Goal: Information Seeking & Learning: Learn about a topic

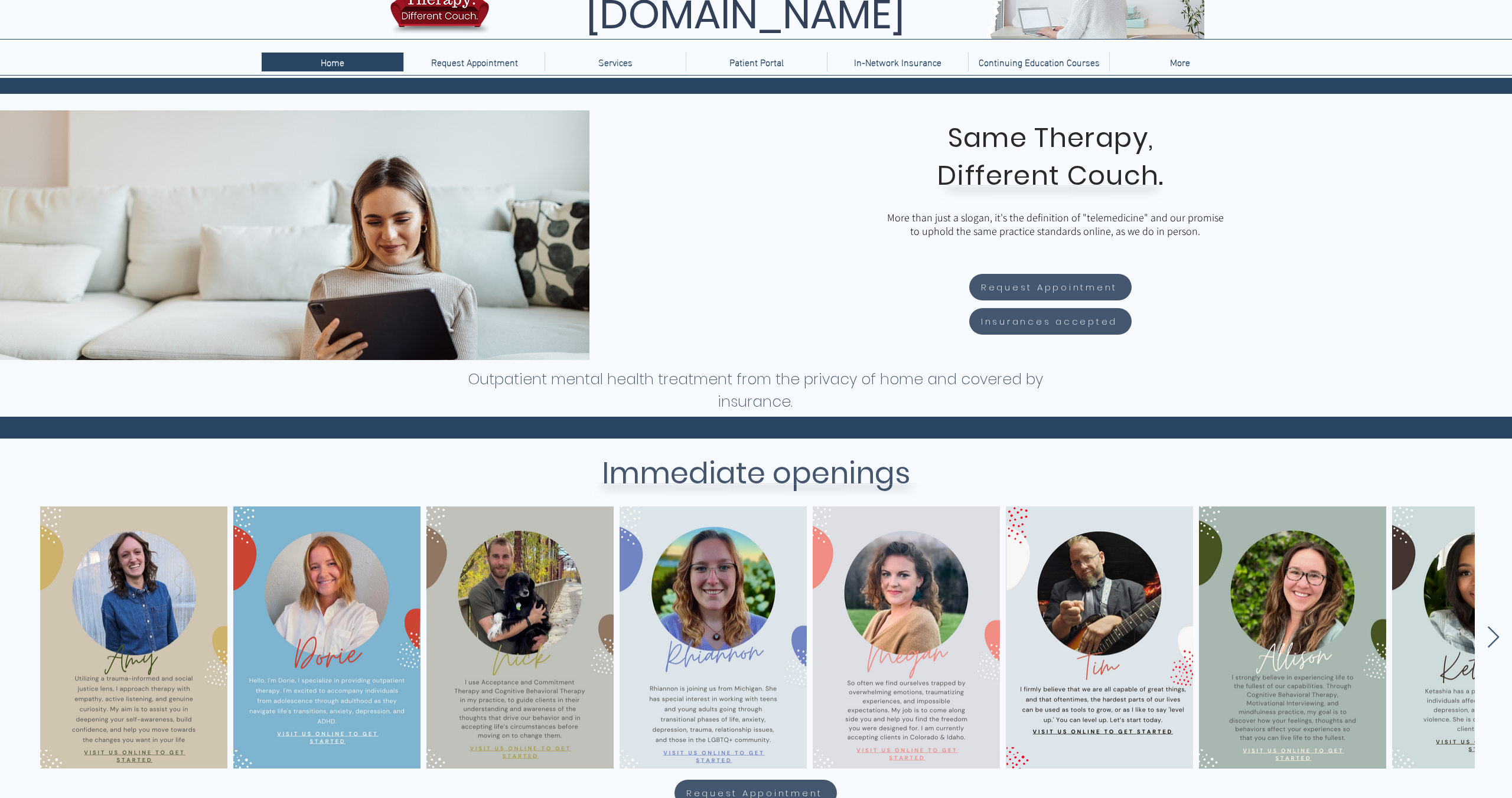
scroll to position [71, 0]
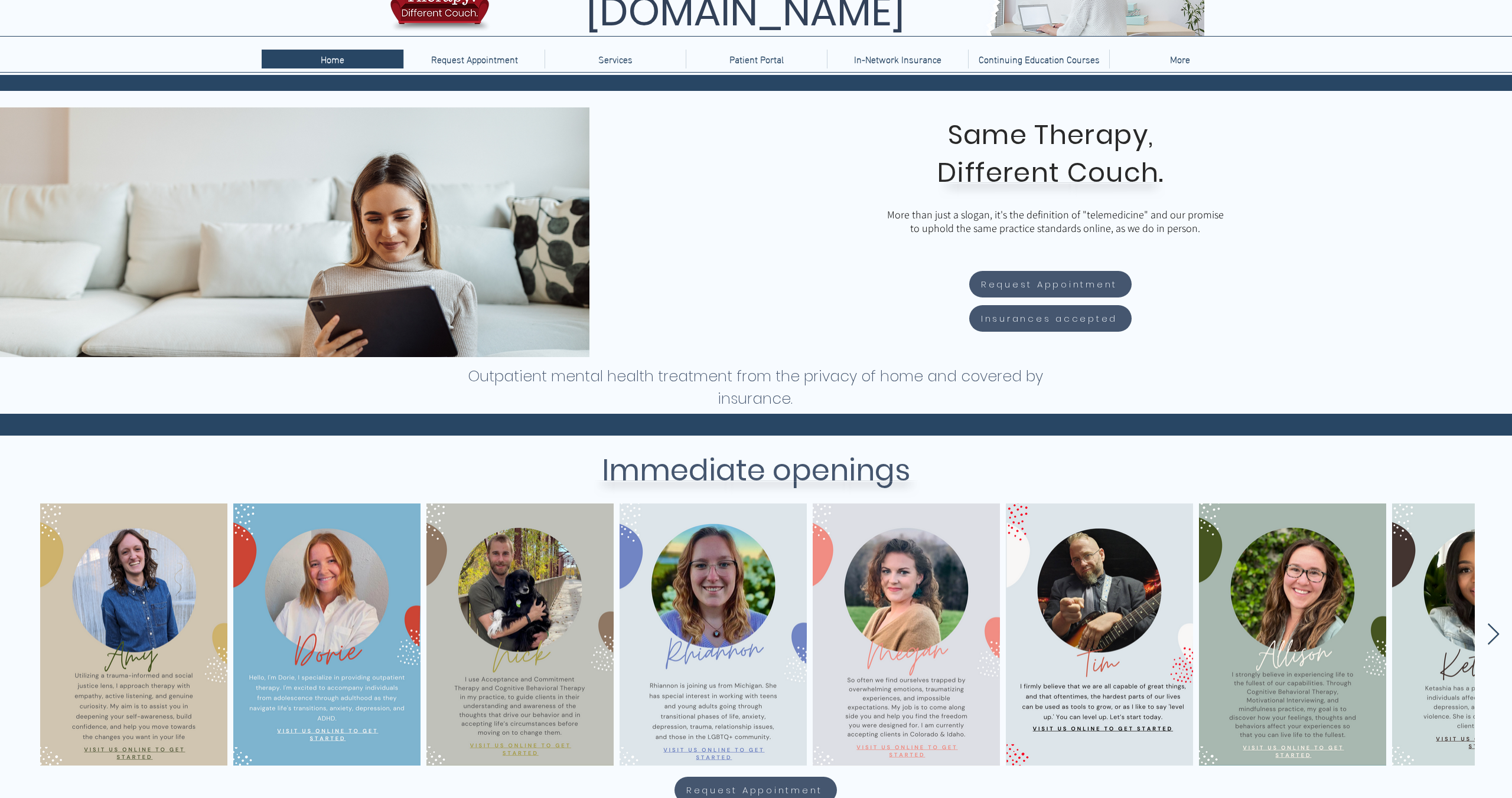
click at [1495, 628] on icon "Next Item" at bounding box center [1494, 635] width 14 height 23
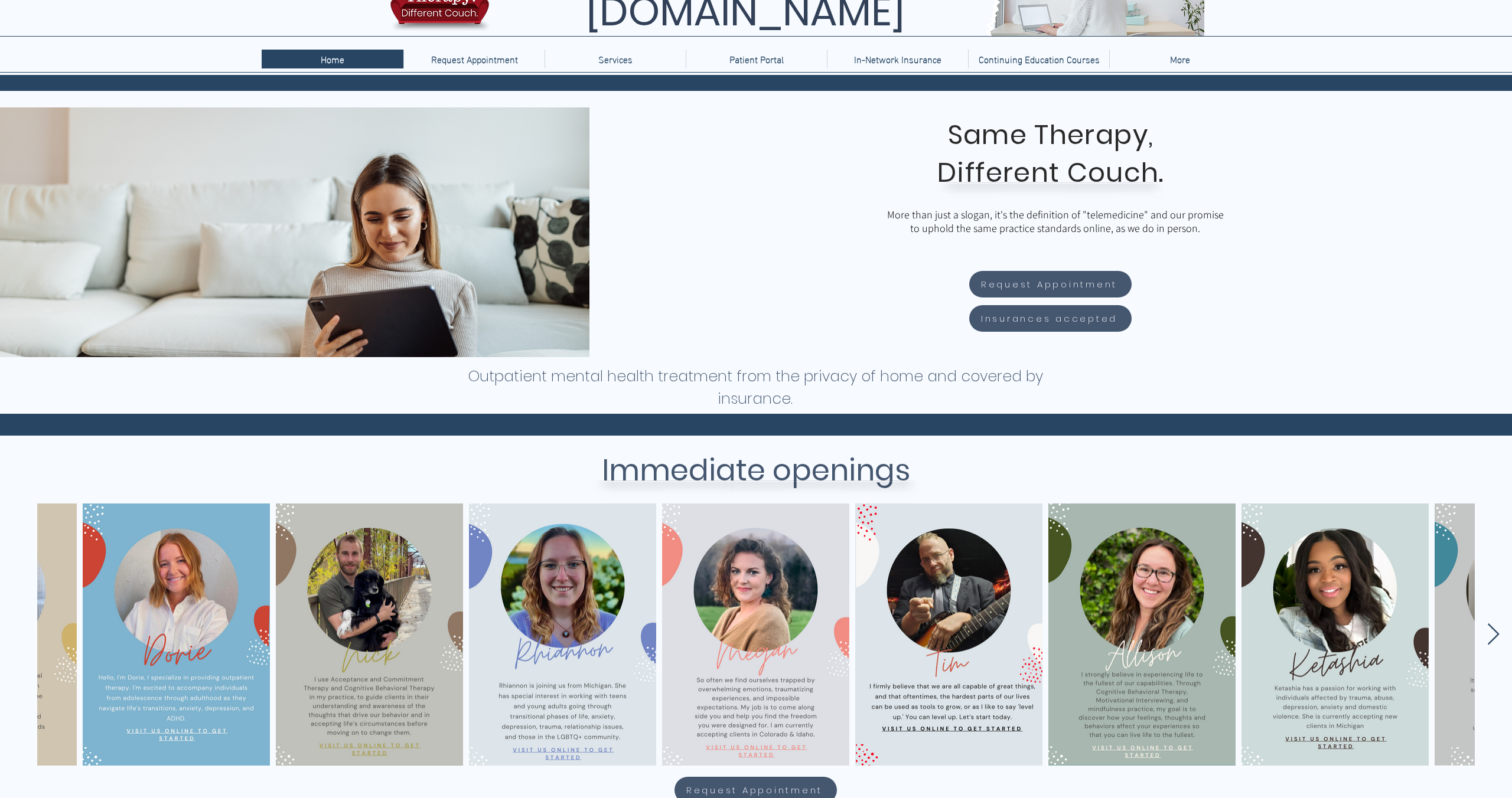
scroll to position [0, 150]
click at [1494, 629] on icon "Next Item" at bounding box center [1494, 635] width 14 height 23
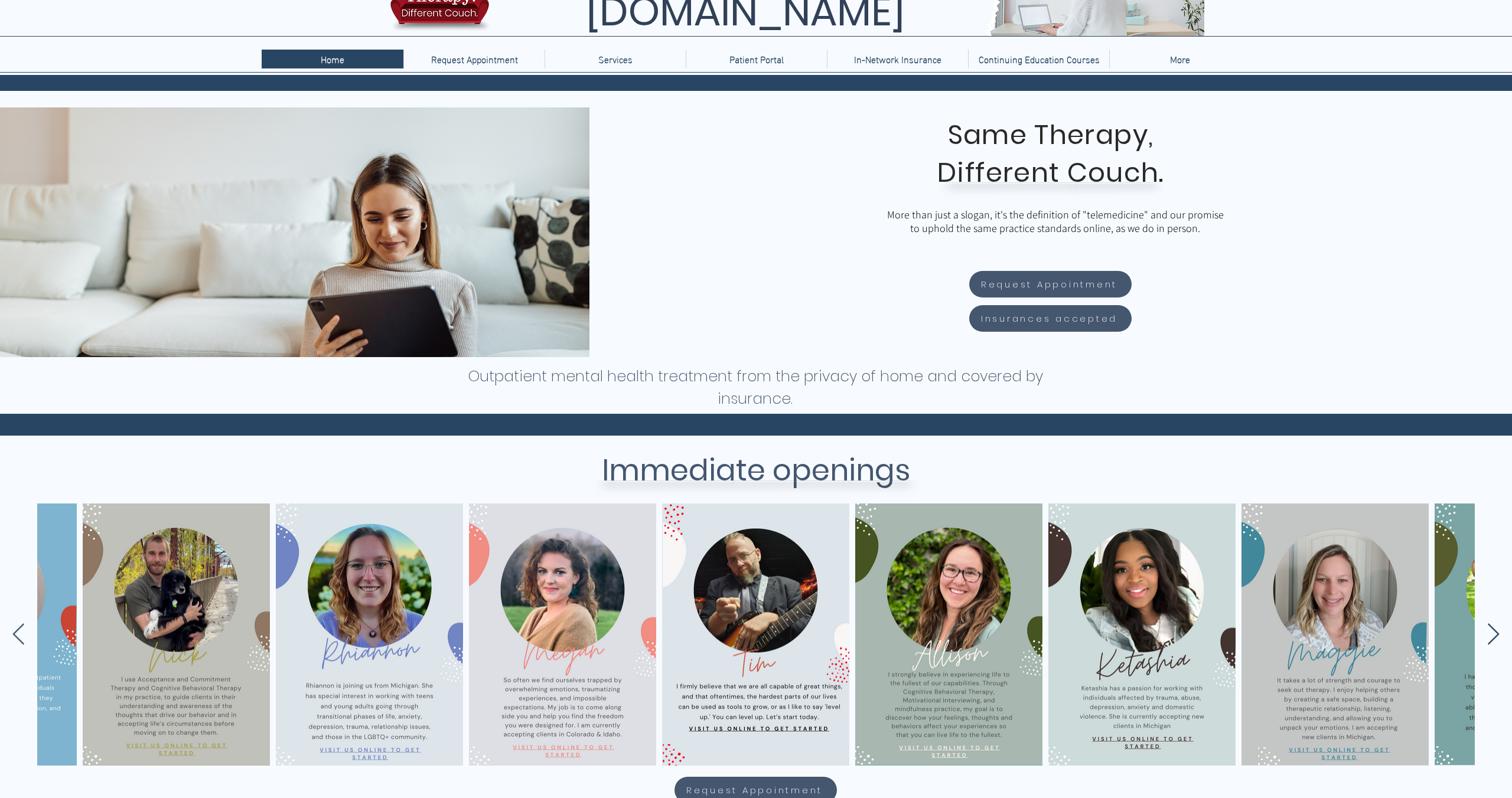
scroll to position [0, 344]
click at [1494, 630] on icon "Next Item" at bounding box center [1493, 634] width 12 height 21
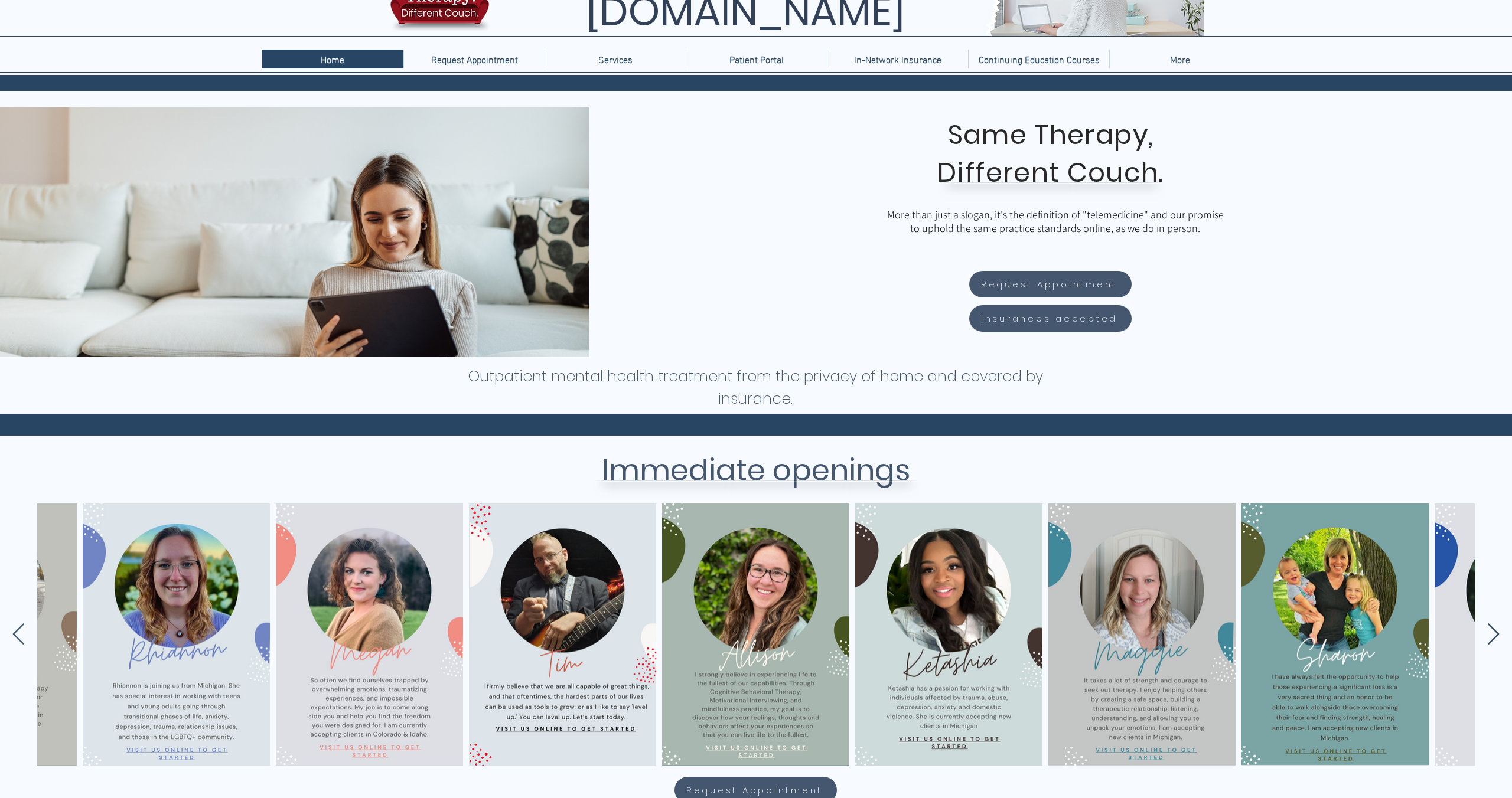
click at [1494, 630] on icon "Next Item" at bounding box center [1493, 634] width 12 height 21
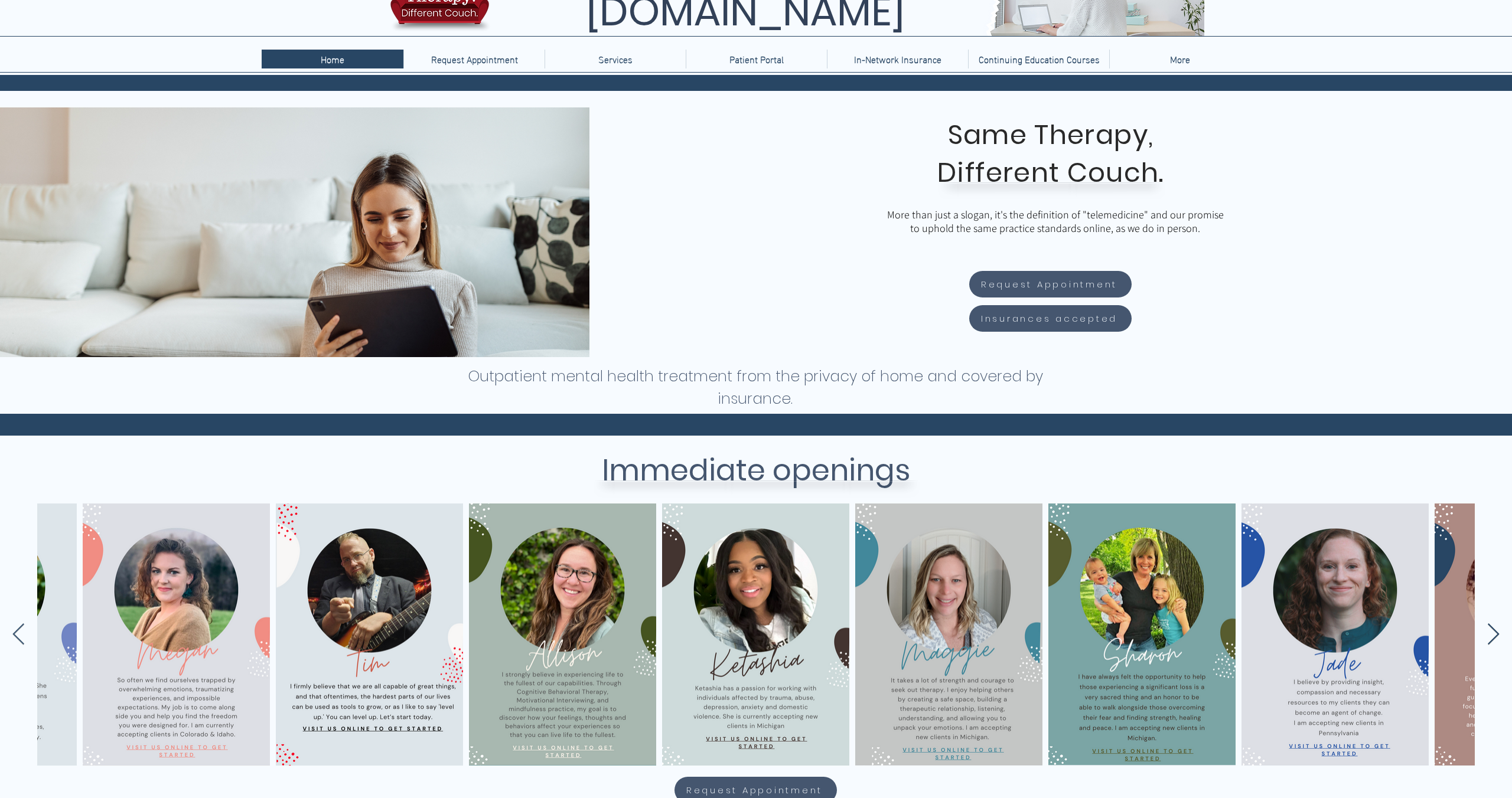
click at [1494, 630] on icon "Next Item" at bounding box center [1493, 634] width 12 height 21
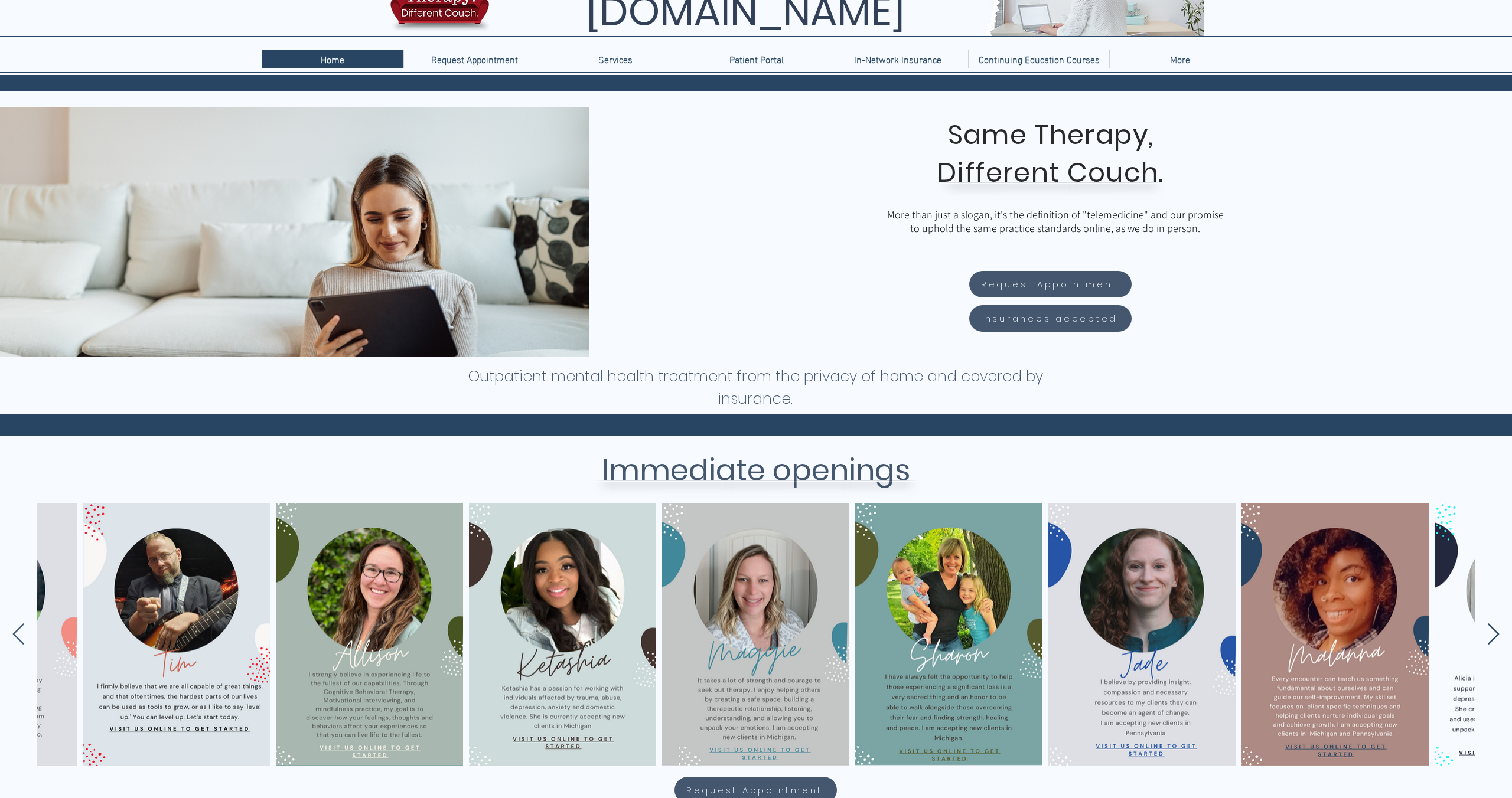
click at [1494, 630] on icon "Next Item" at bounding box center [1493, 634] width 12 height 21
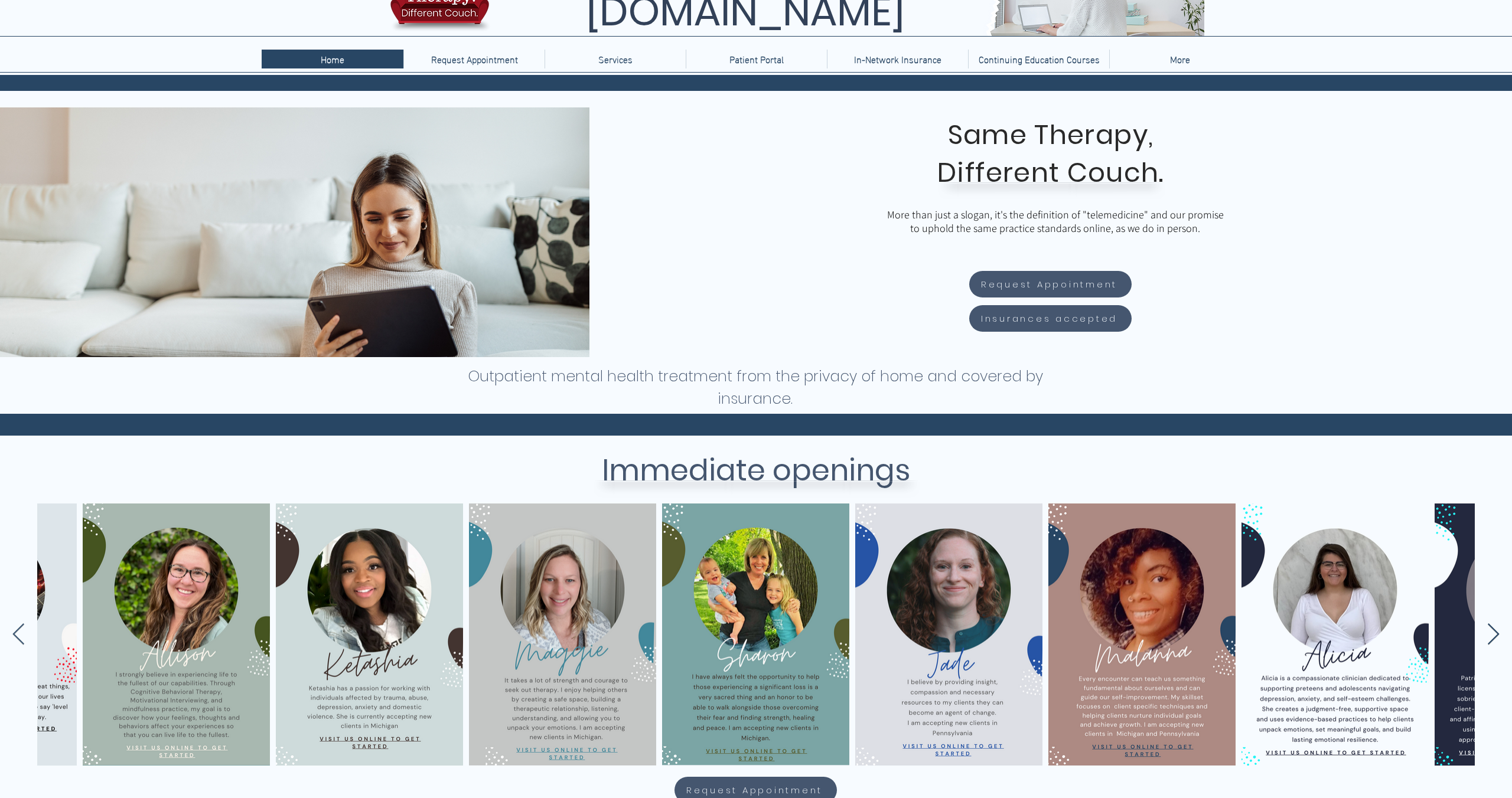
click at [1494, 630] on icon "Next Item" at bounding box center [1494, 635] width 14 height 23
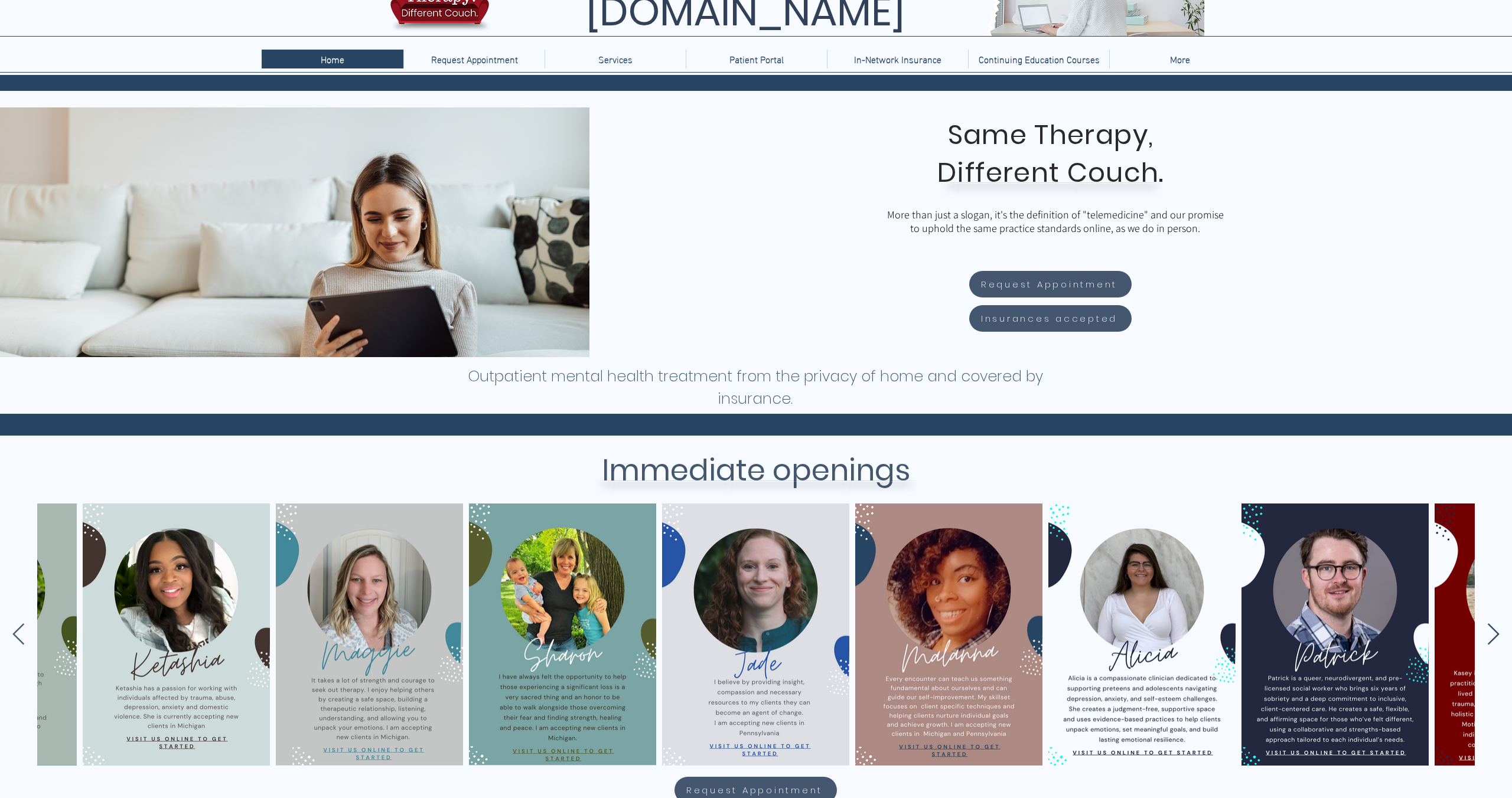
click at [1494, 630] on icon "Next Item" at bounding box center [1494, 635] width 14 height 23
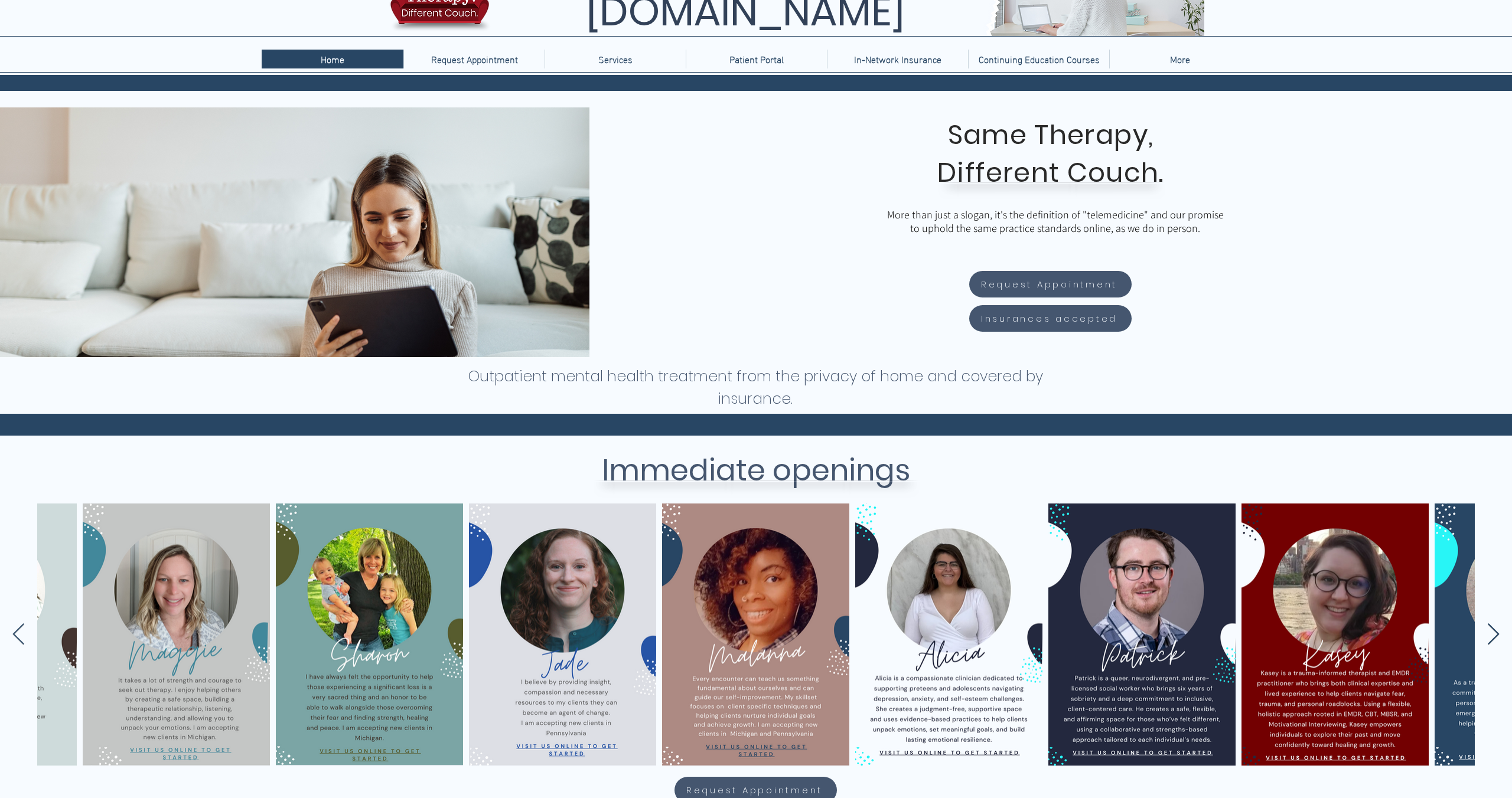
click at [1494, 630] on icon "Next Item" at bounding box center [1494, 635] width 14 height 23
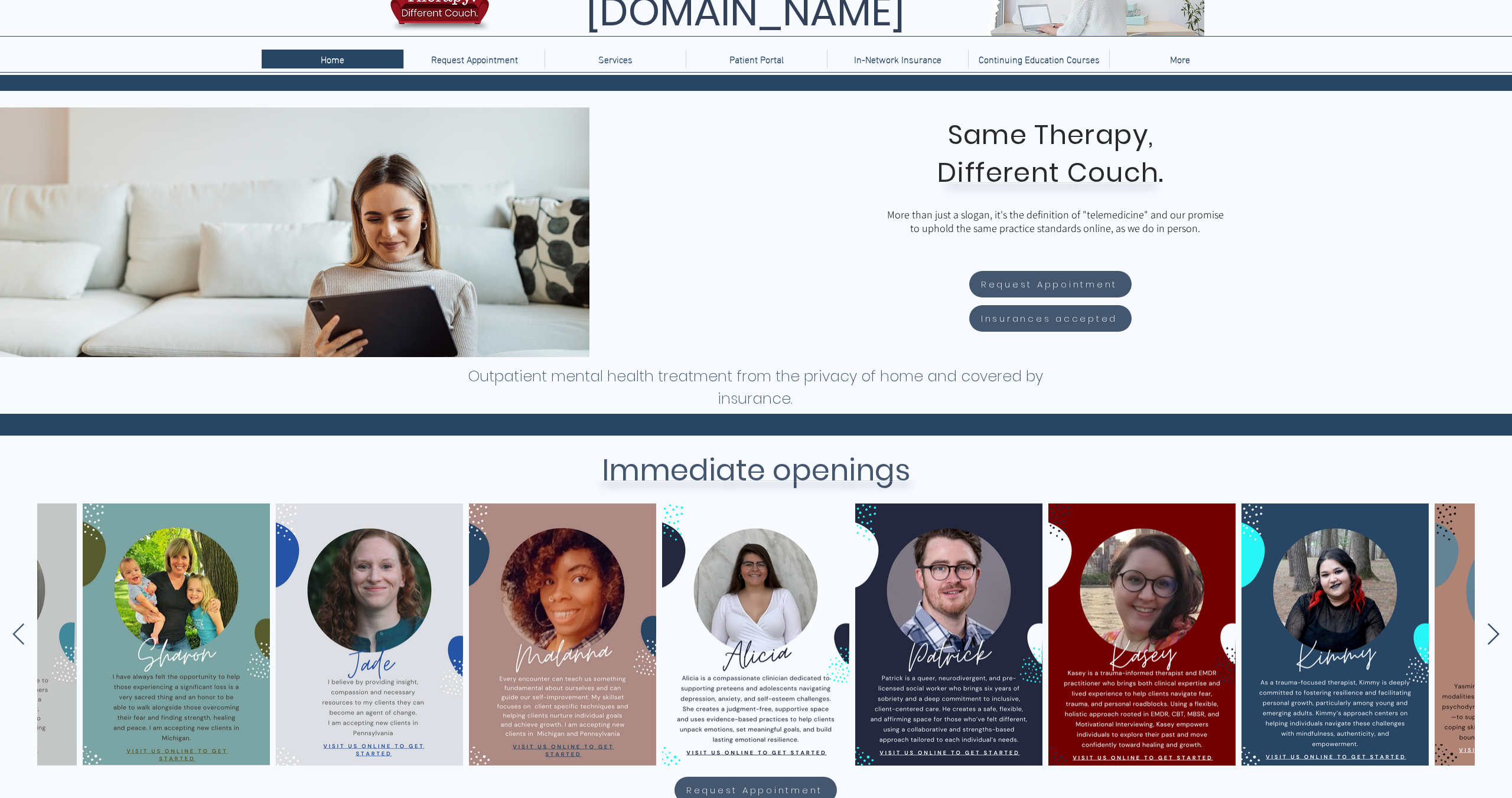
click at [1494, 630] on icon "Next Item" at bounding box center [1494, 635] width 14 height 23
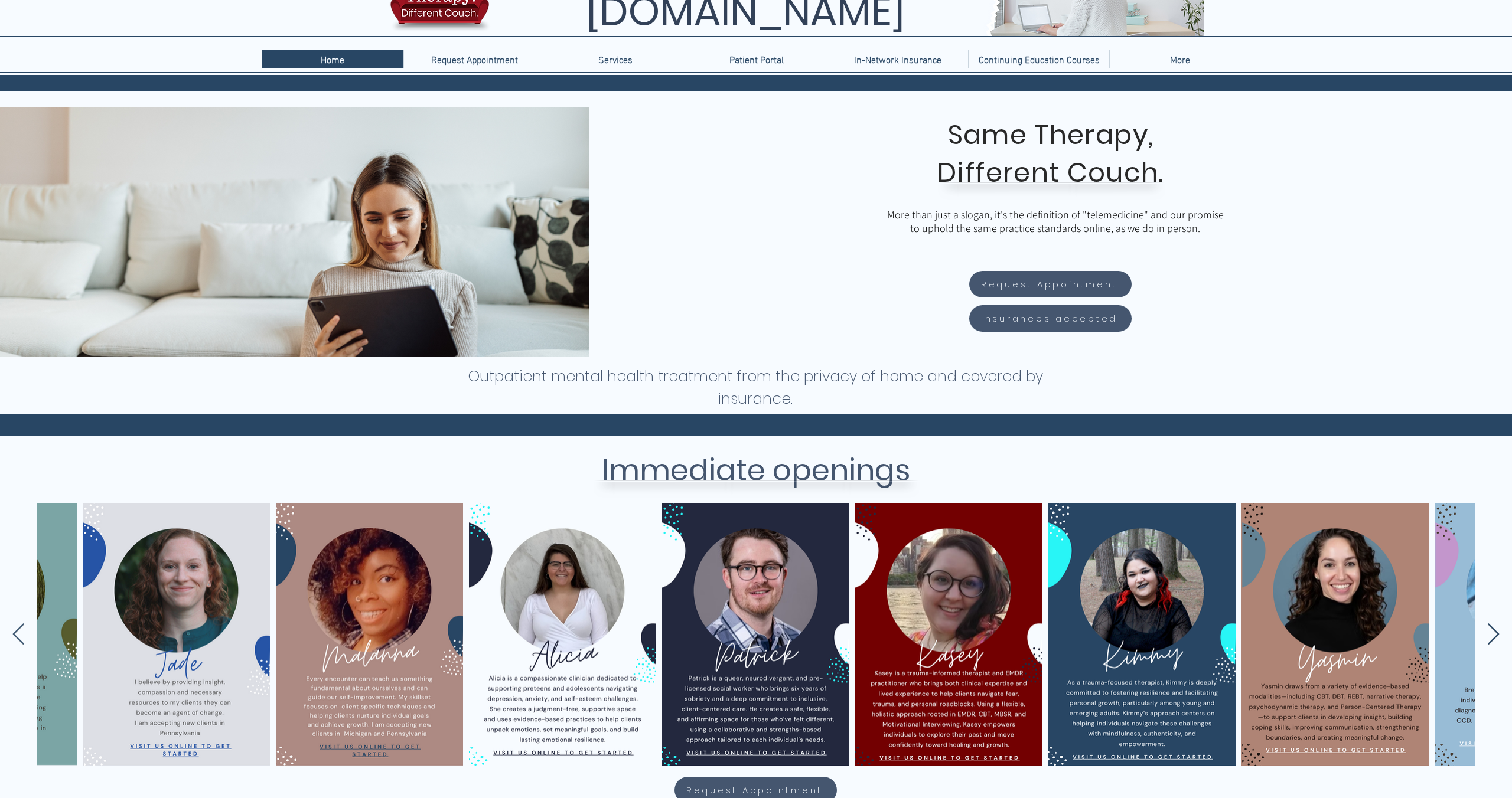
click at [1494, 631] on icon "Next Item" at bounding box center [1494, 635] width 14 height 23
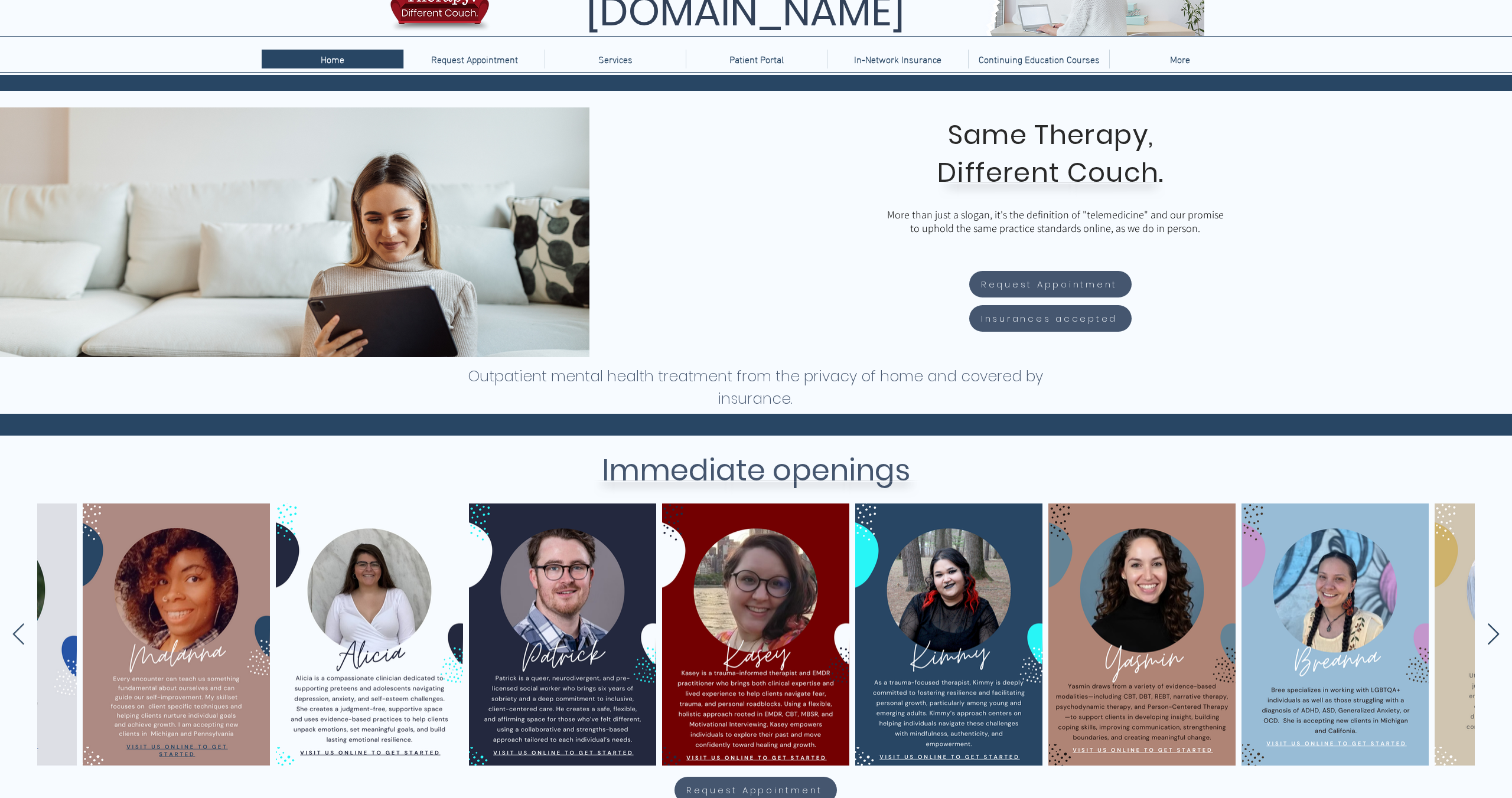
click at [1494, 631] on icon "Next Item" at bounding box center [1494, 635] width 14 height 23
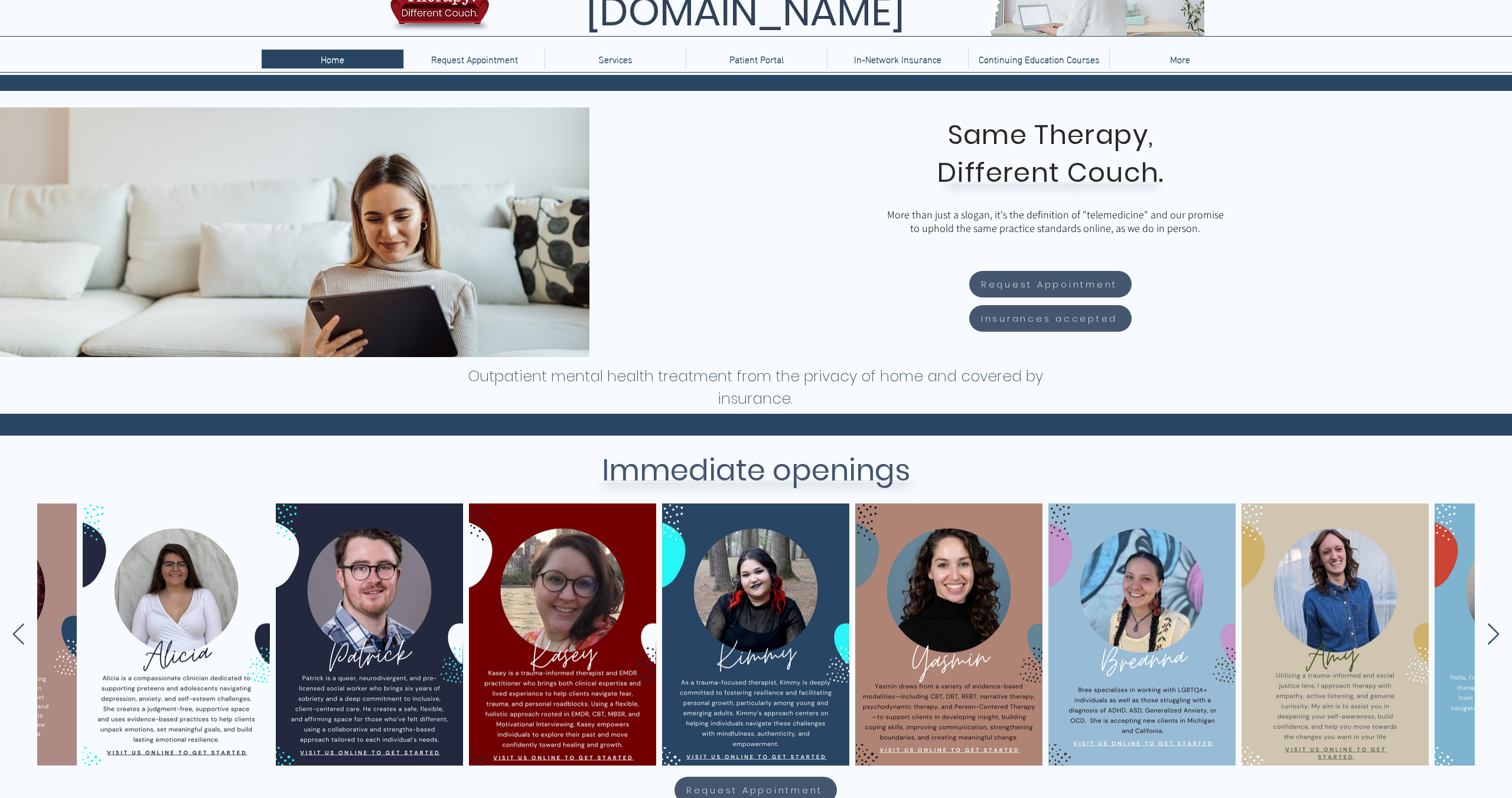
click at [1494, 631] on icon "Next Item" at bounding box center [1494, 635] width 14 height 23
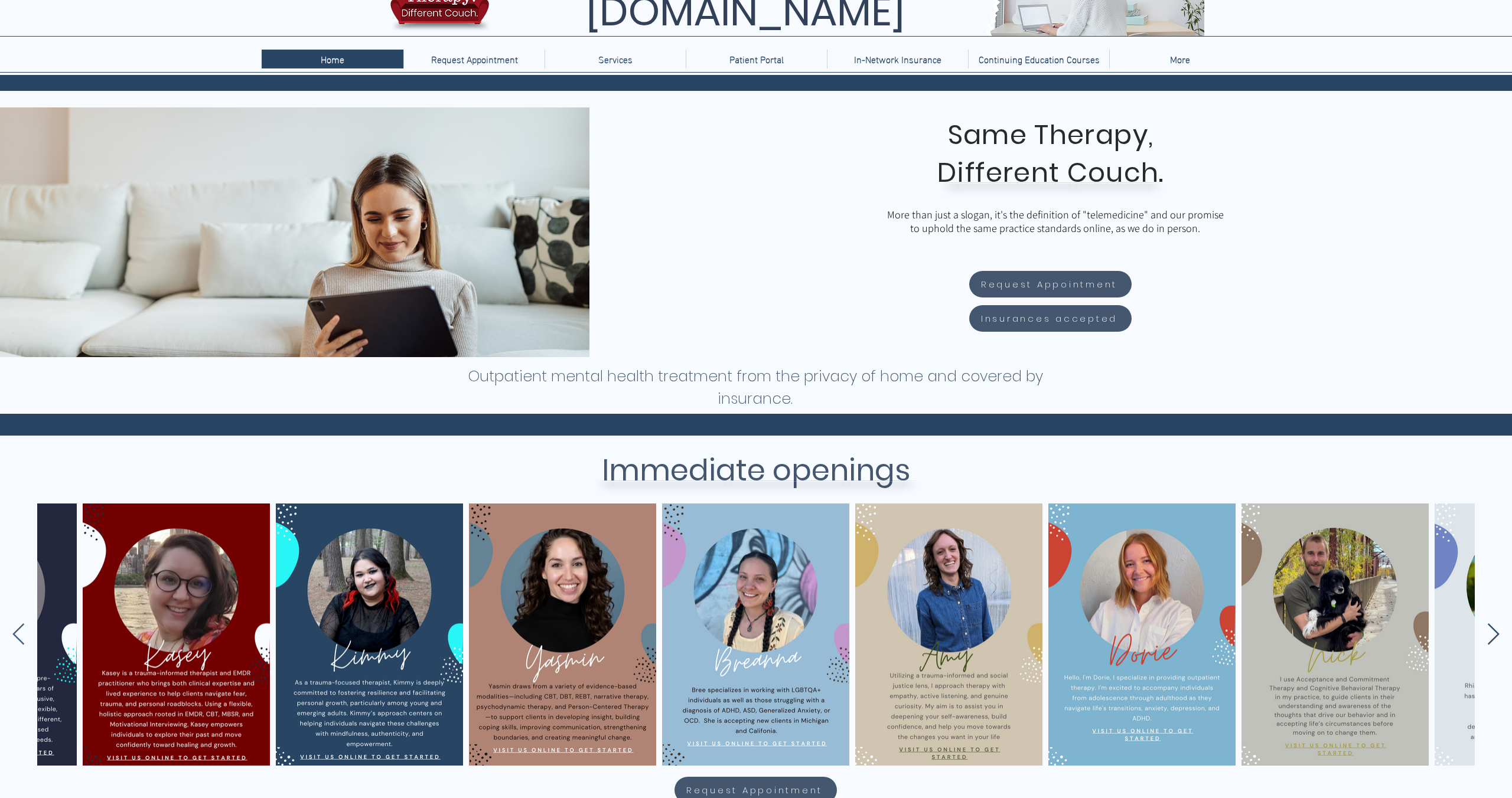
click at [1494, 631] on icon "Next Item" at bounding box center [1494, 635] width 14 height 23
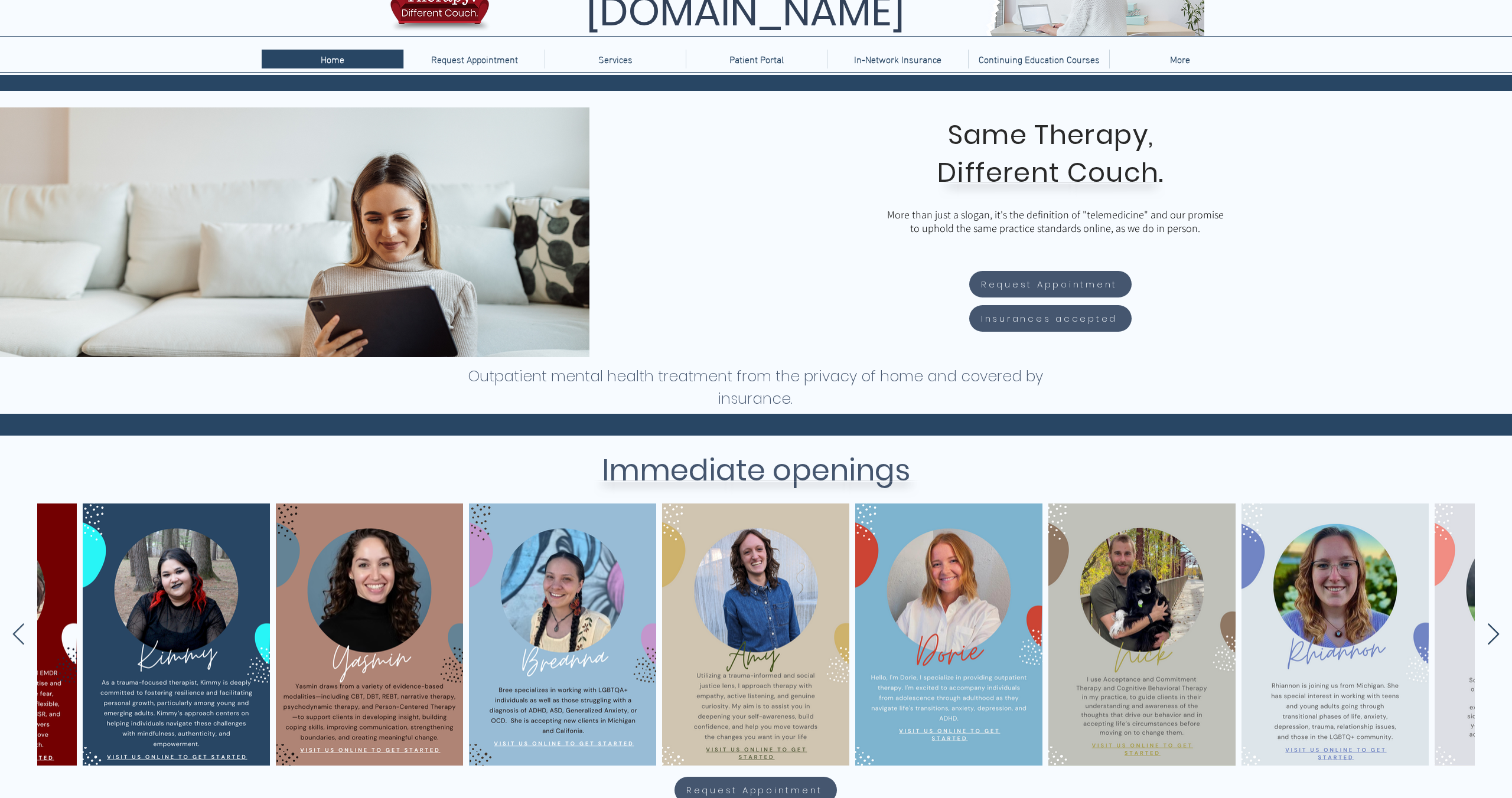
click at [1494, 631] on icon "Next Item" at bounding box center [1494, 635] width 14 height 23
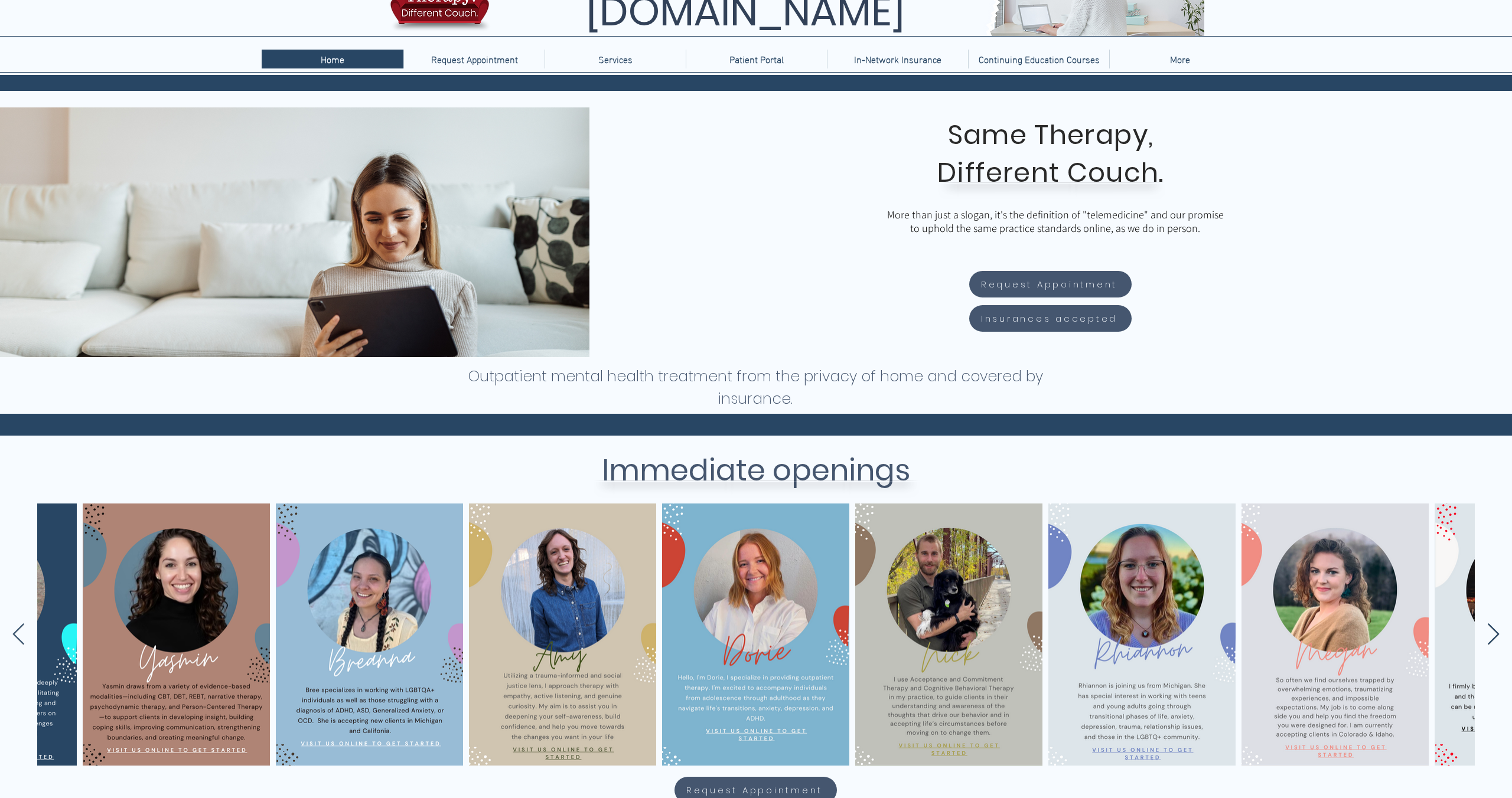
click at [1494, 631] on icon "Next Item" at bounding box center [1494, 635] width 14 height 23
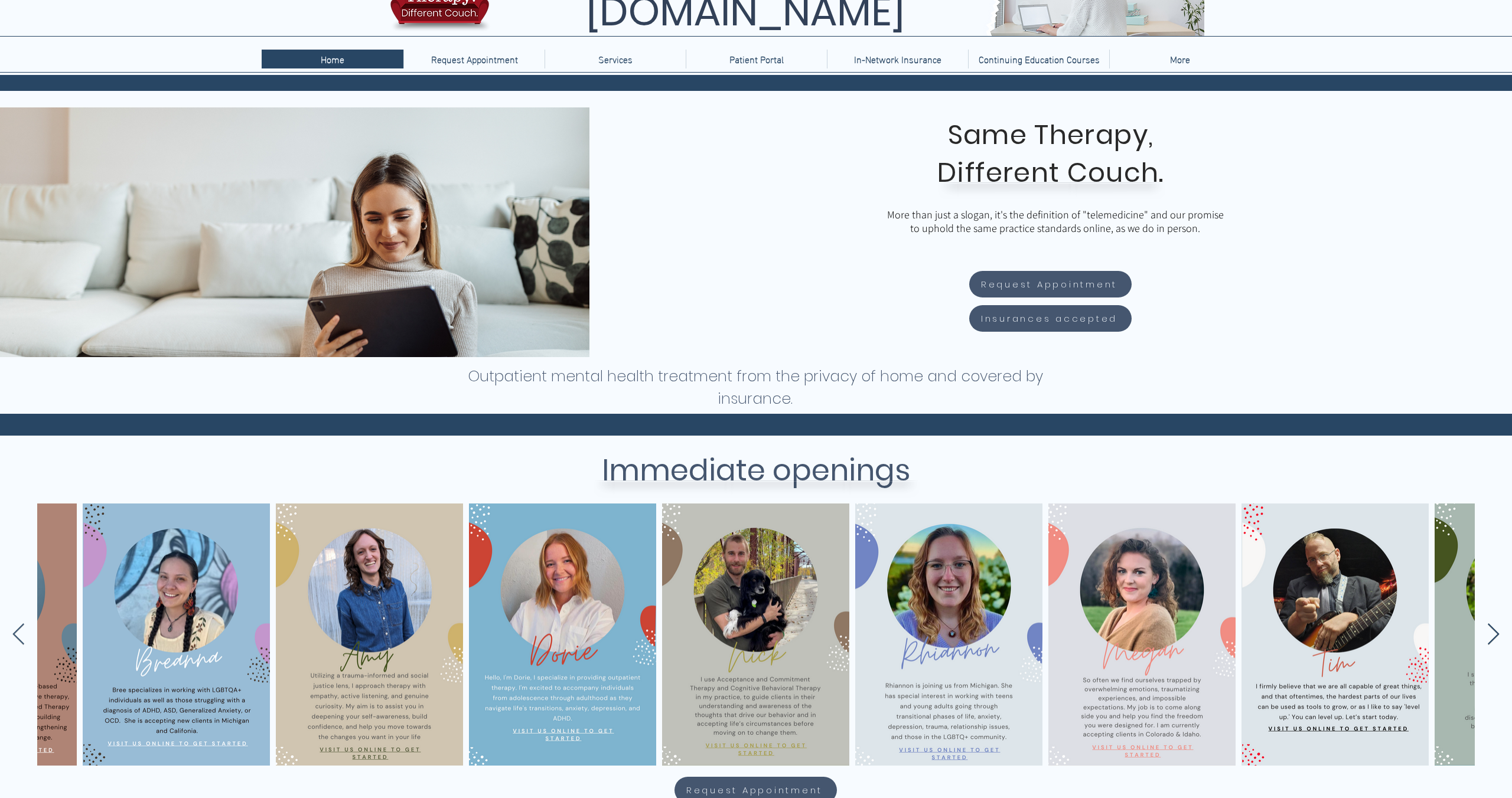
click at [1494, 631] on icon "Next Item" at bounding box center [1494, 635] width 14 height 23
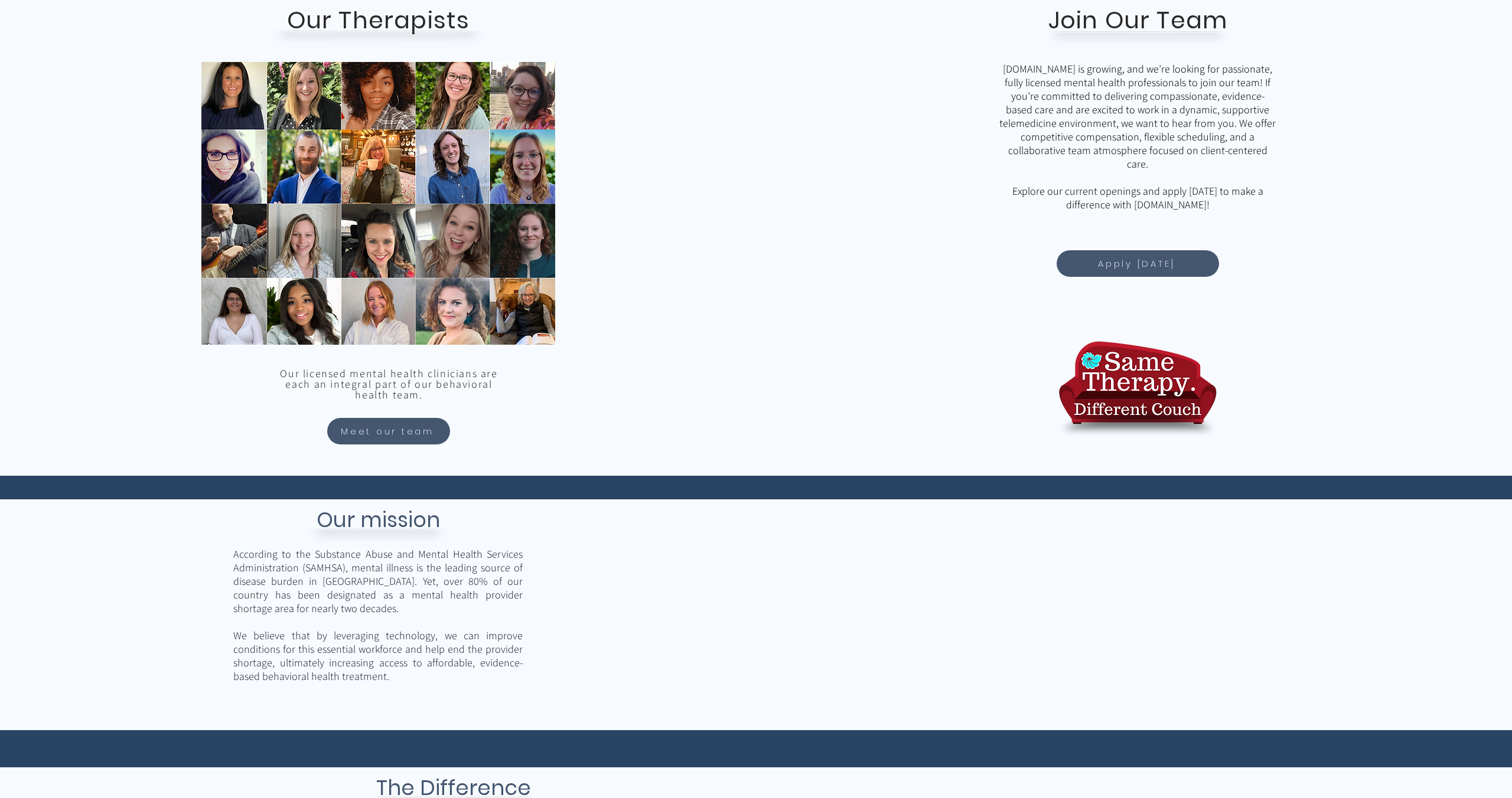
scroll to position [994, 0]
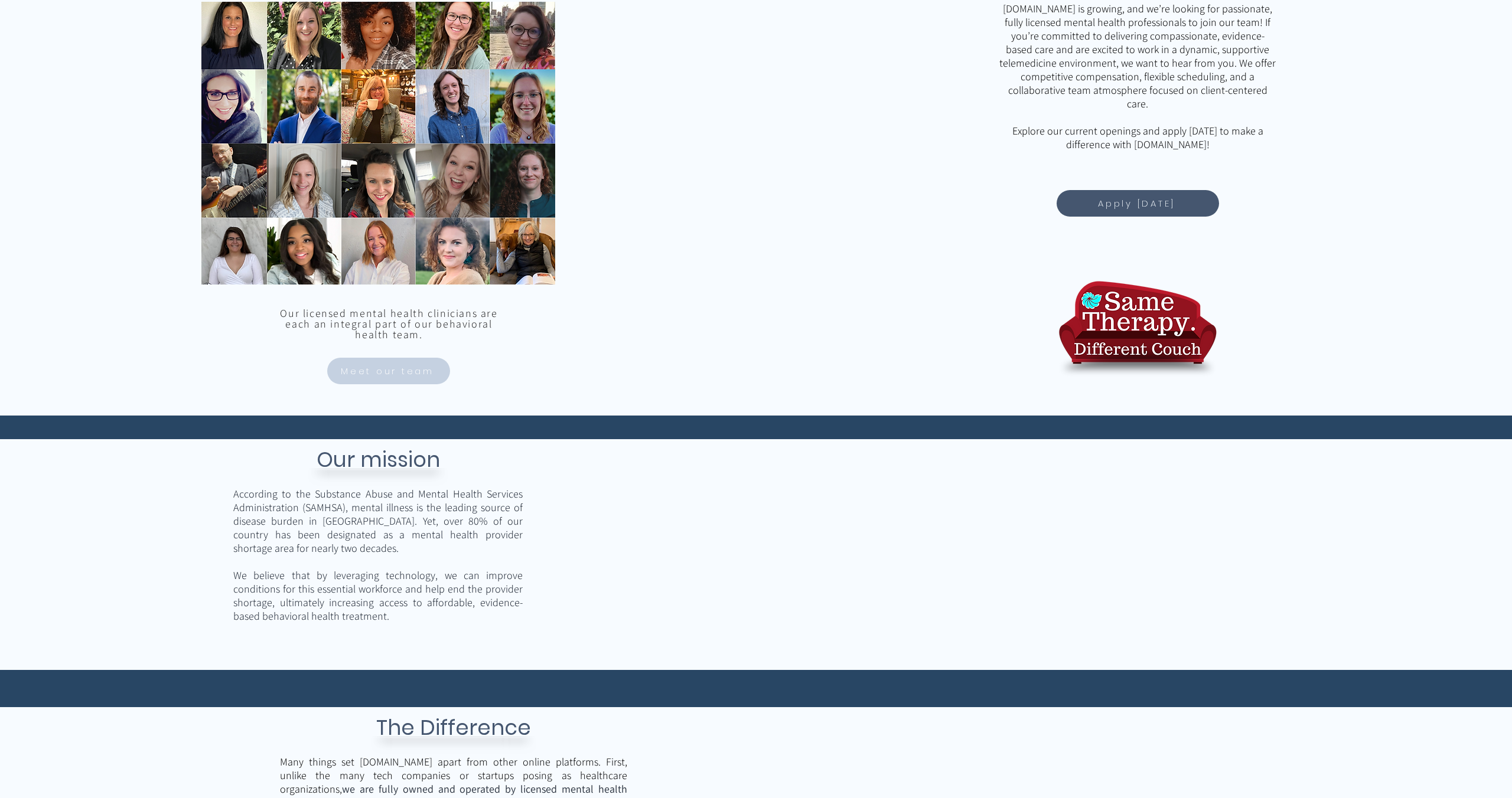
click at [389, 365] on span "Meet our team" at bounding box center [387, 371] width 93 height 14
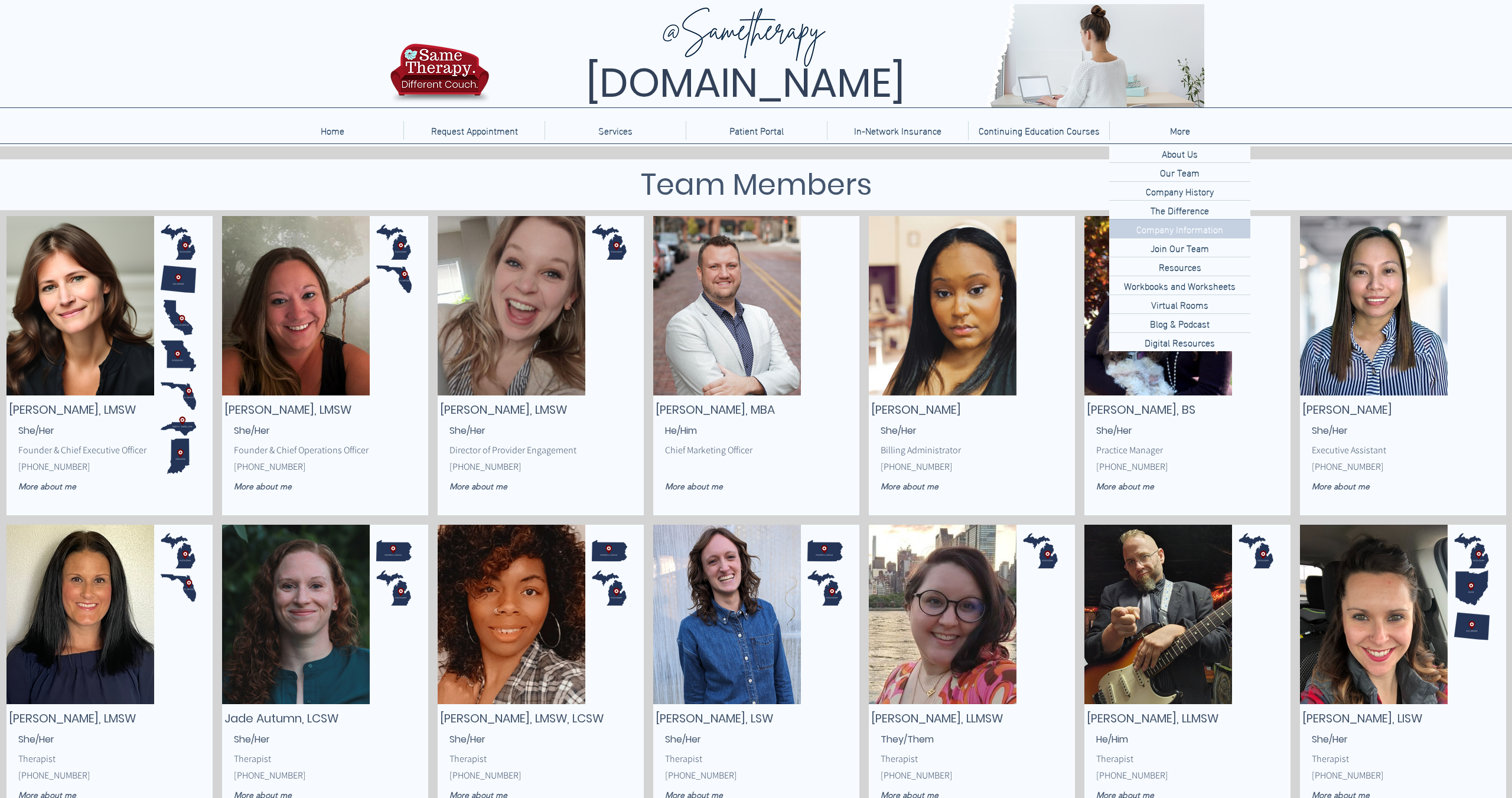
click at [1176, 229] on p "Company Information" at bounding box center [1180, 229] width 96 height 18
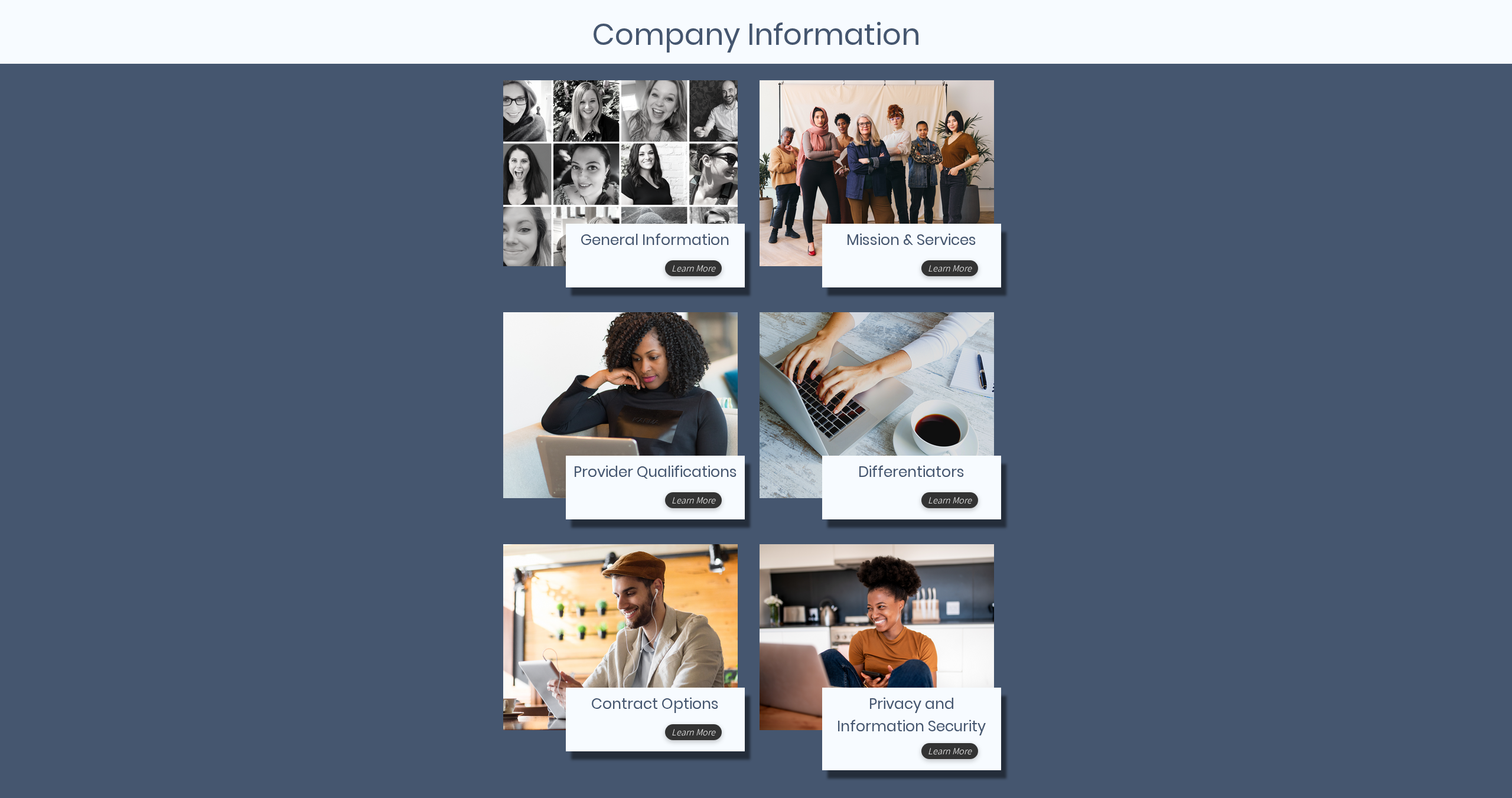
scroll to position [233, 0]
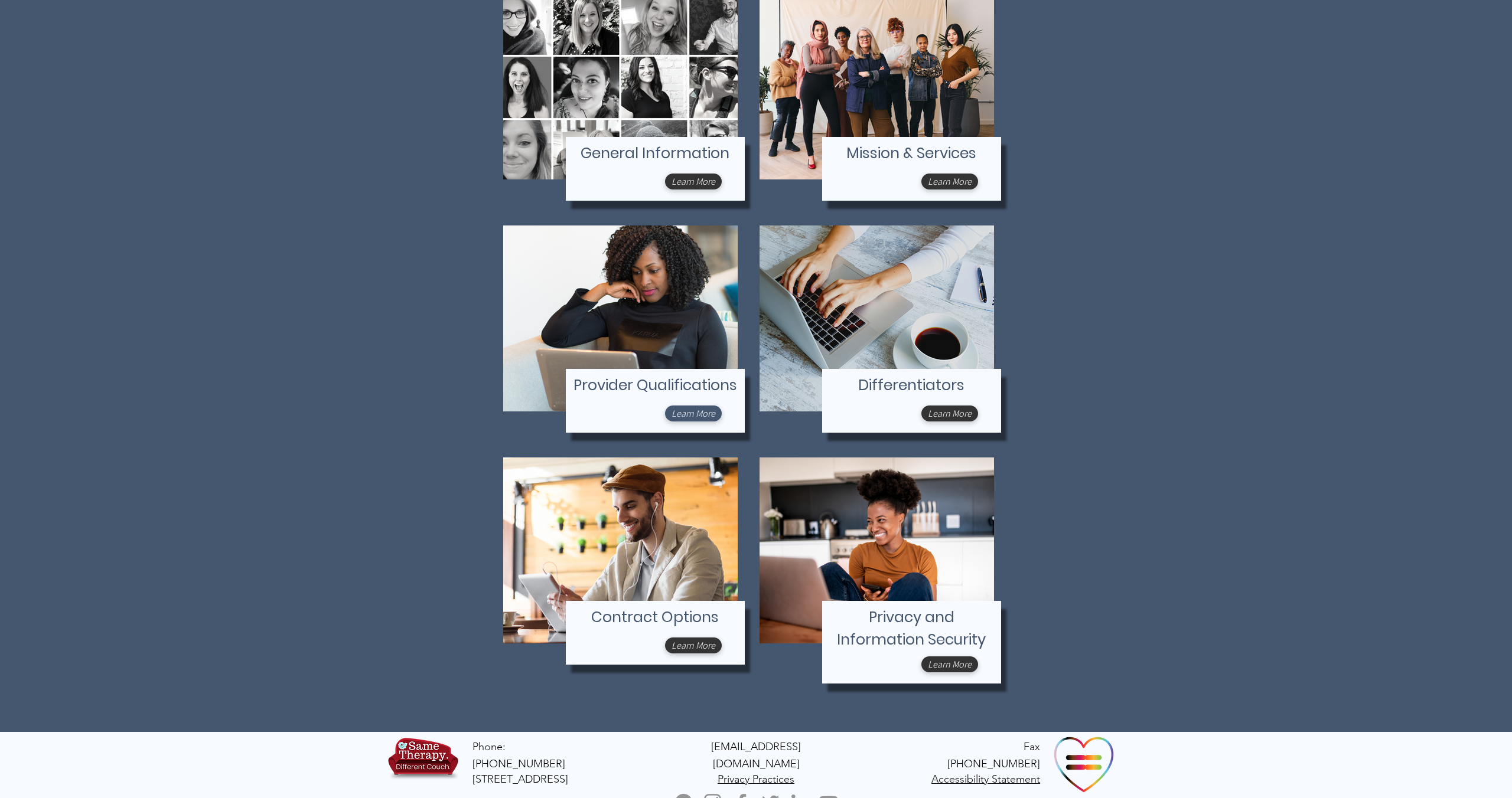
click at [693, 410] on span "Learn More" at bounding box center [693, 413] width 44 height 12
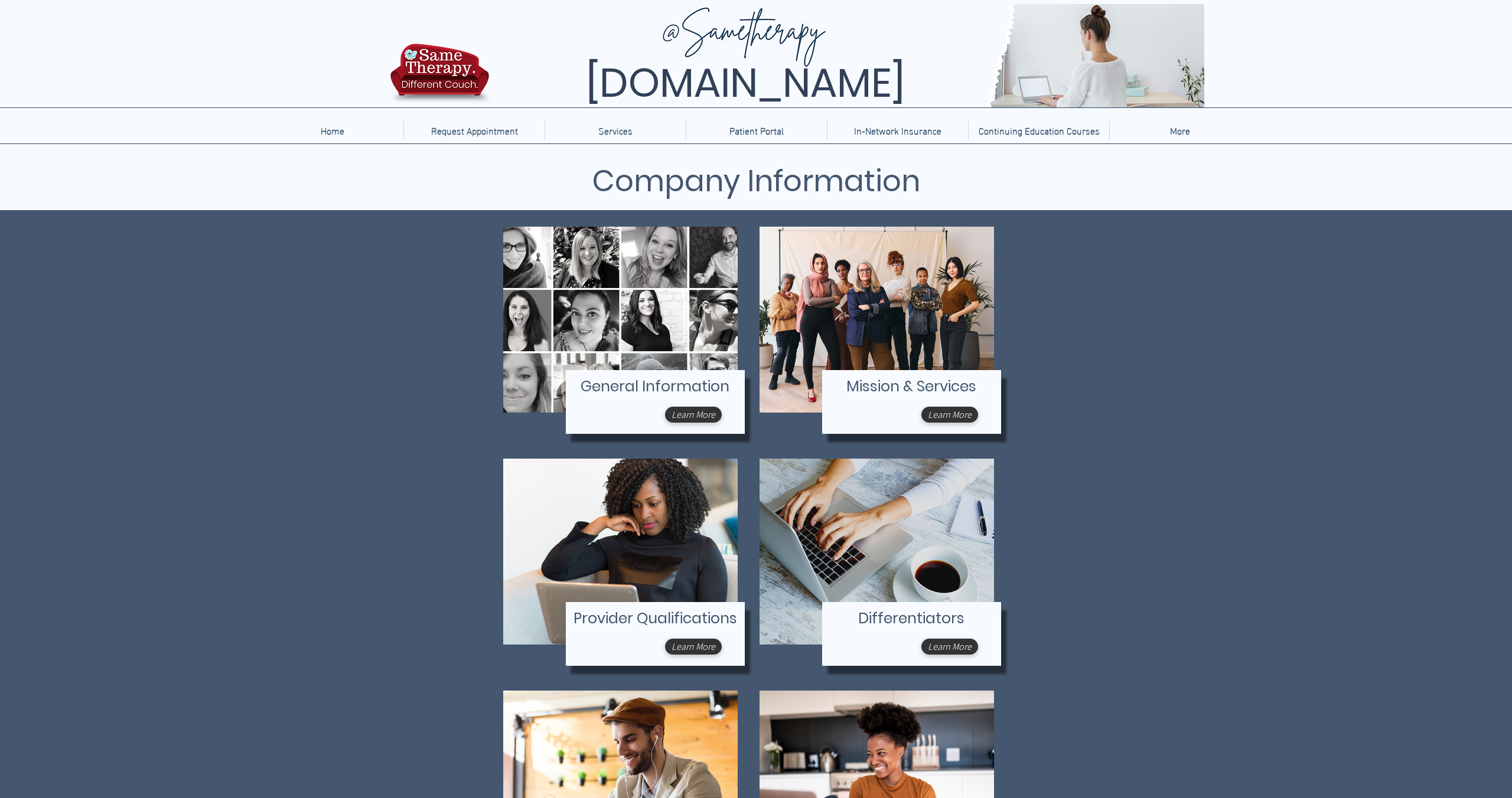
scroll to position [233, 0]
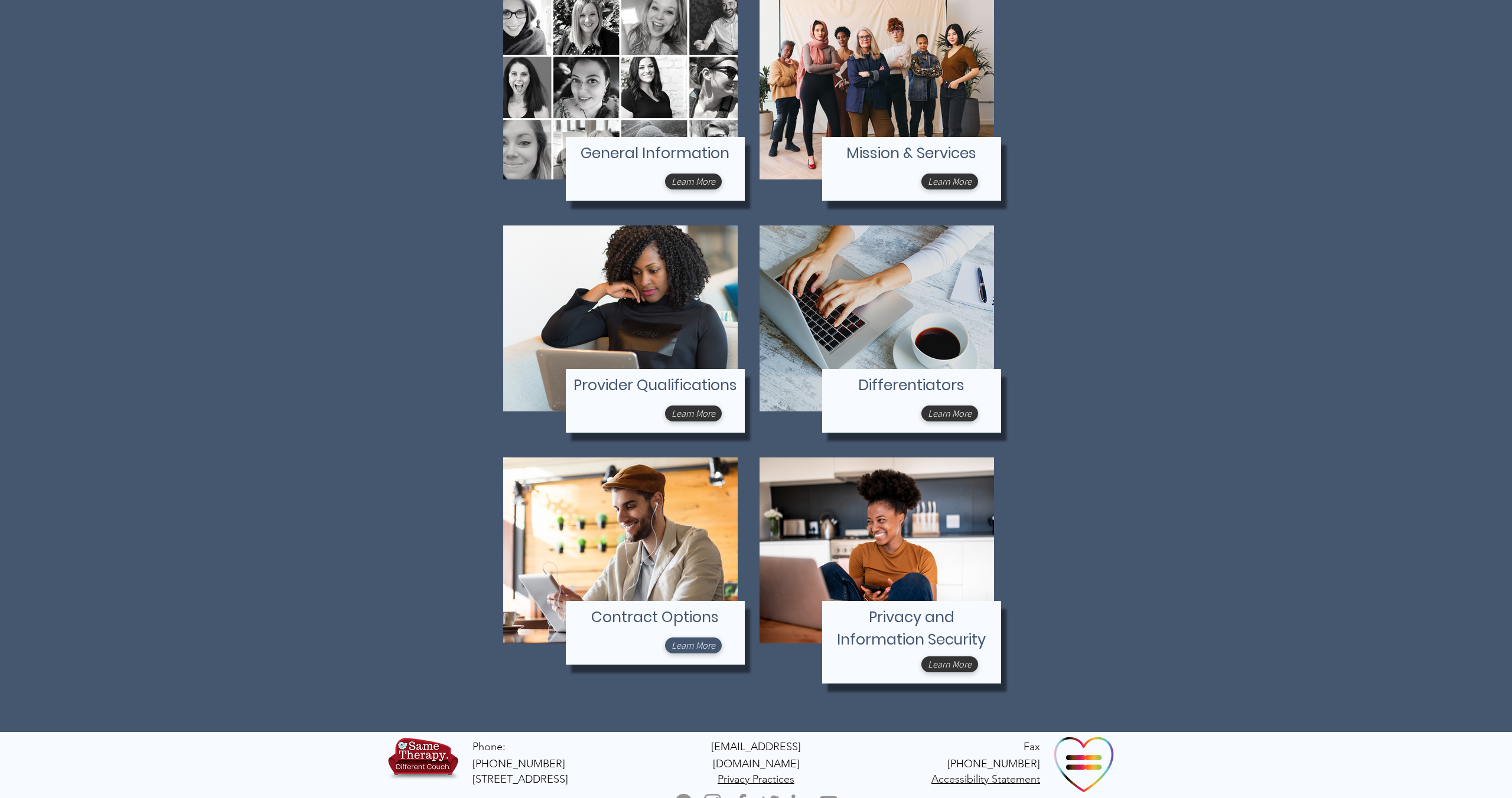
click at [689, 649] on span "Learn More" at bounding box center [693, 646] width 44 height 12
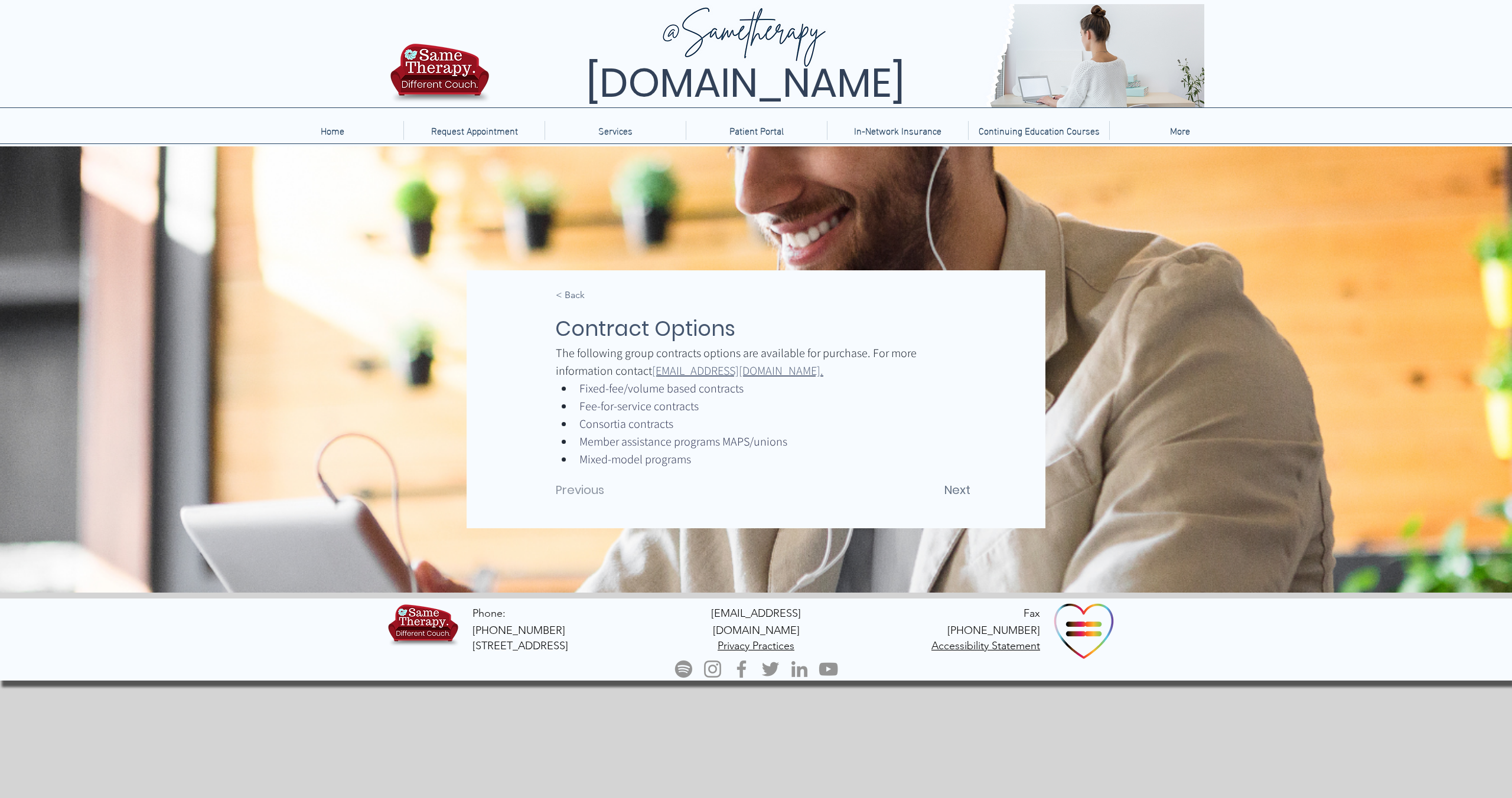
click at [961, 494] on span "Next" at bounding box center [957, 490] width 26 height 18
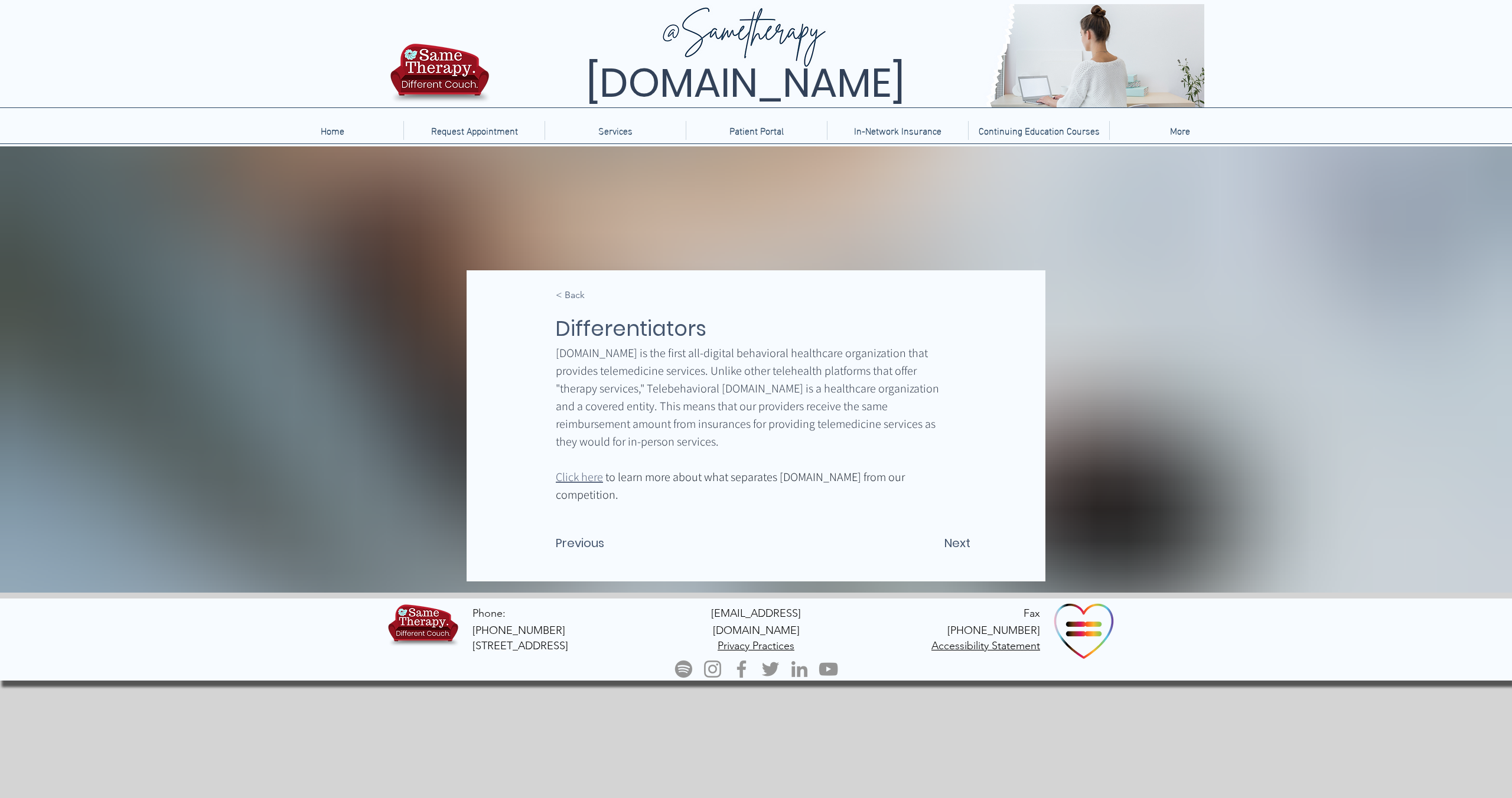
click at [961, 494] on div "main content" at bounding box center [756, 426] width 579 height 311
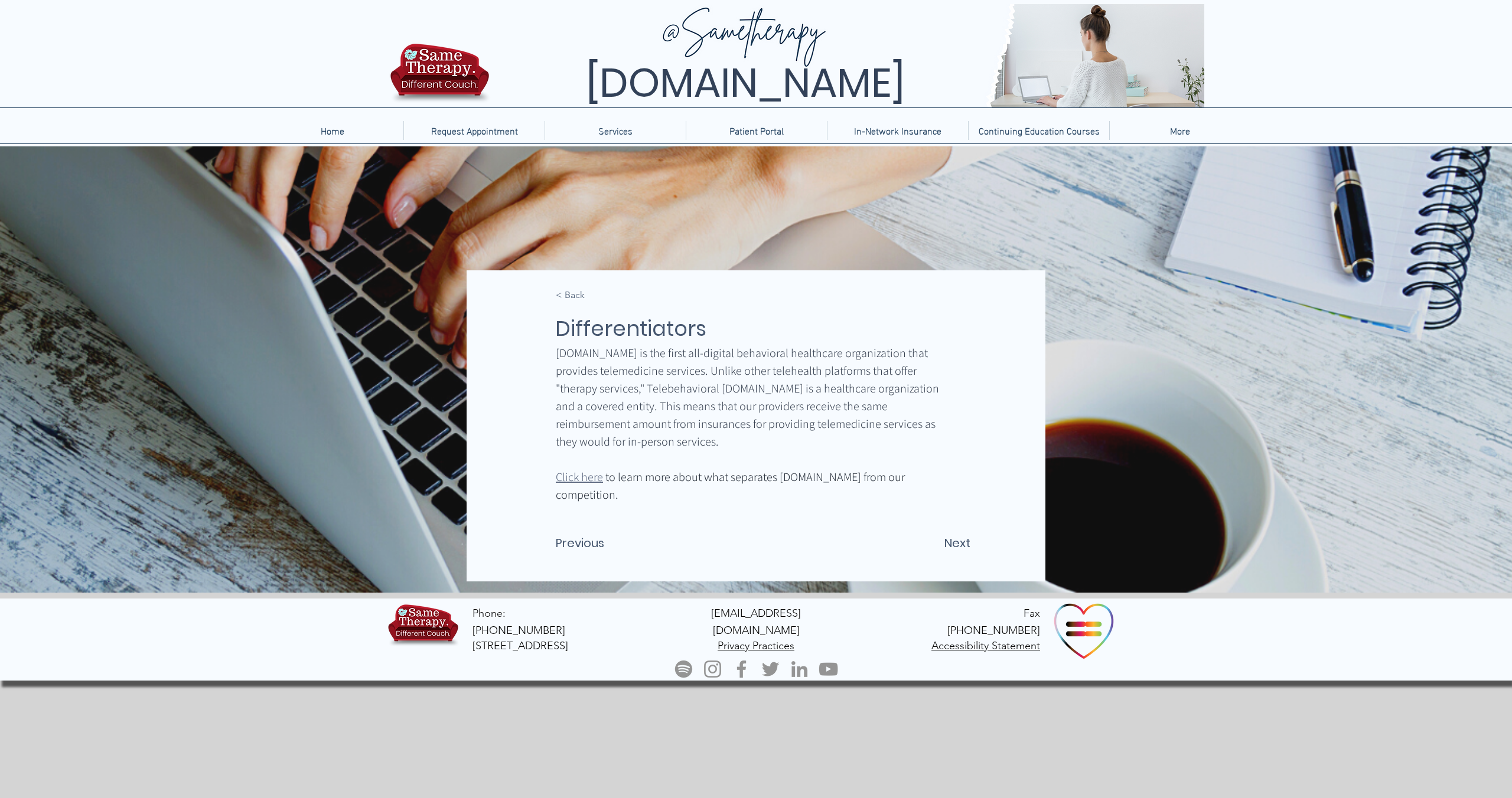
click at [589, 478] on span "Click here" at bounding box center [579, 477] width 47 height 15
click at [614, 153] on p "Therapy" at bounding box center [615, 153] width 41 height 18
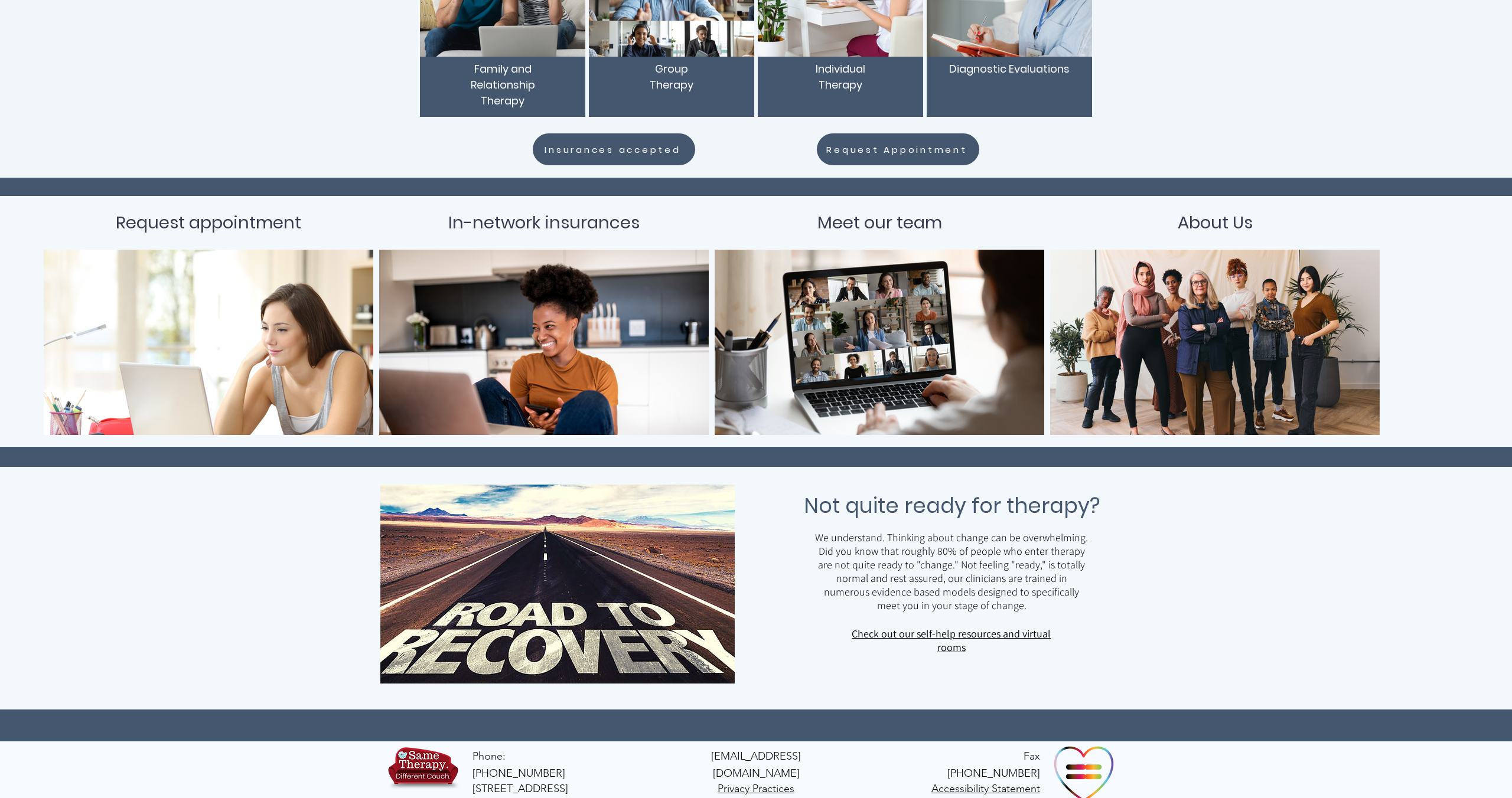
scroll to position [336, 0]
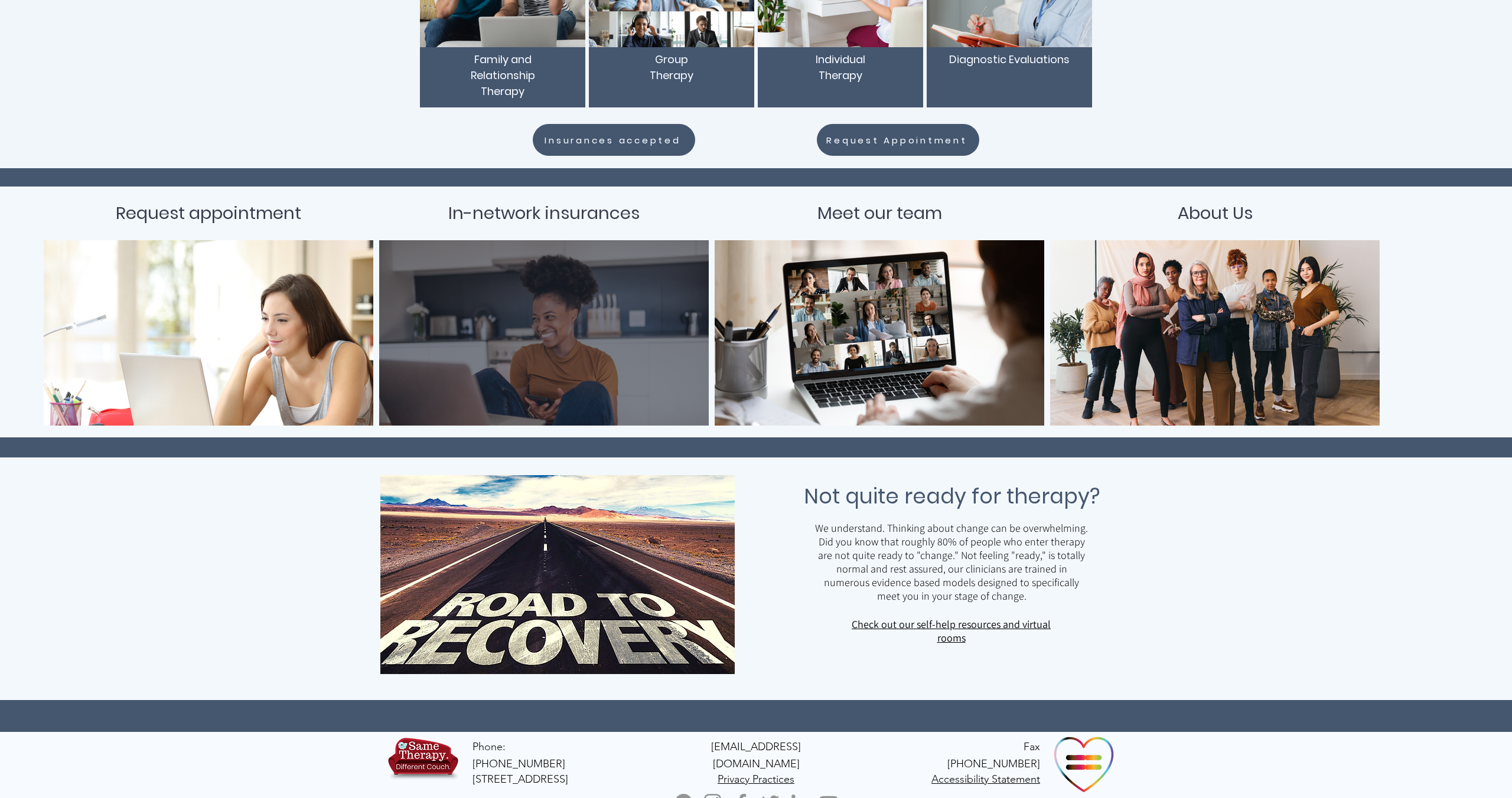
click at [515, 347] on div "main content" at bounding box center [544, 333] width 294 height 150
